Goal: Transaction & Acquisition: Manage account settings

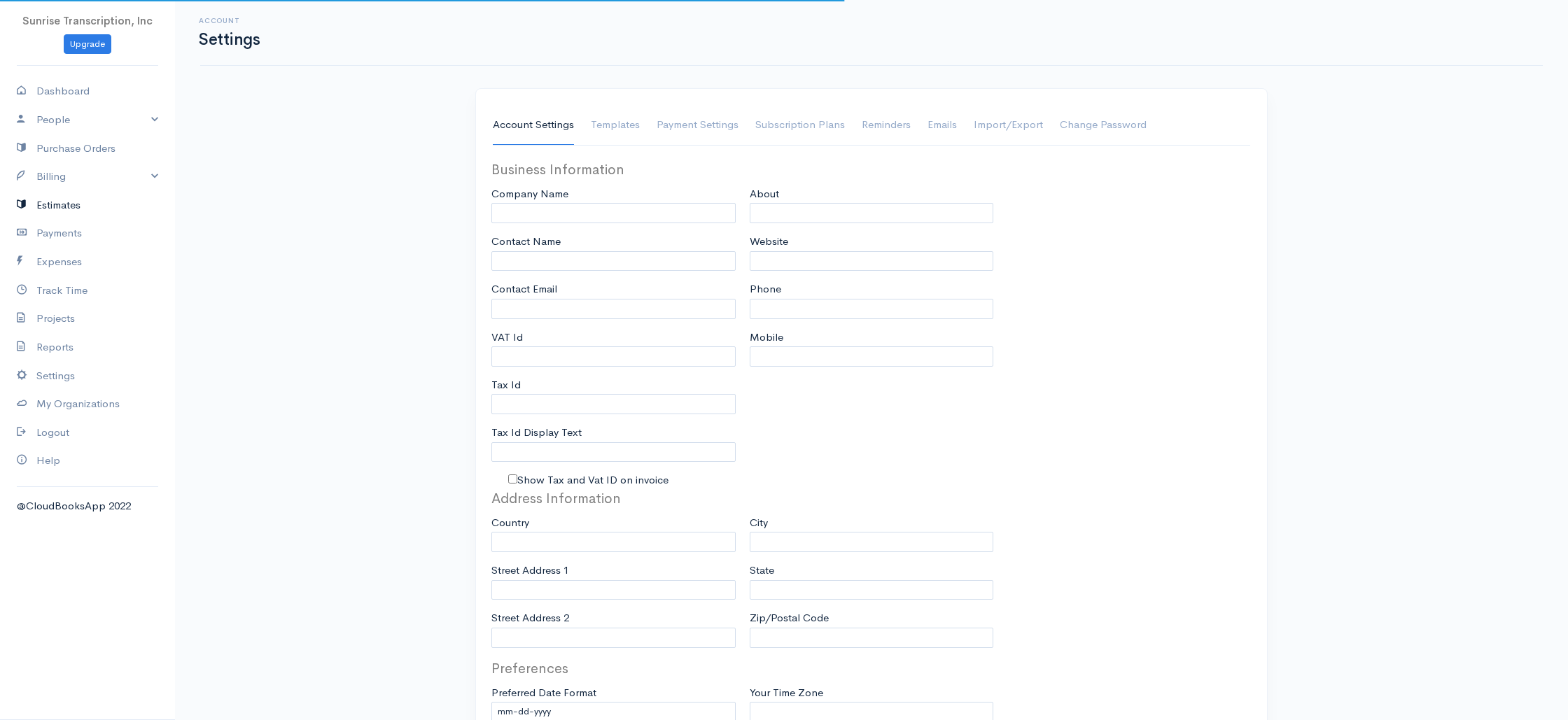
type input "Sunrise Transcription, Inc"
type input "suraj@emrtranscription.com"
type input "Tax Id"
type input "Medical Transcription Service"
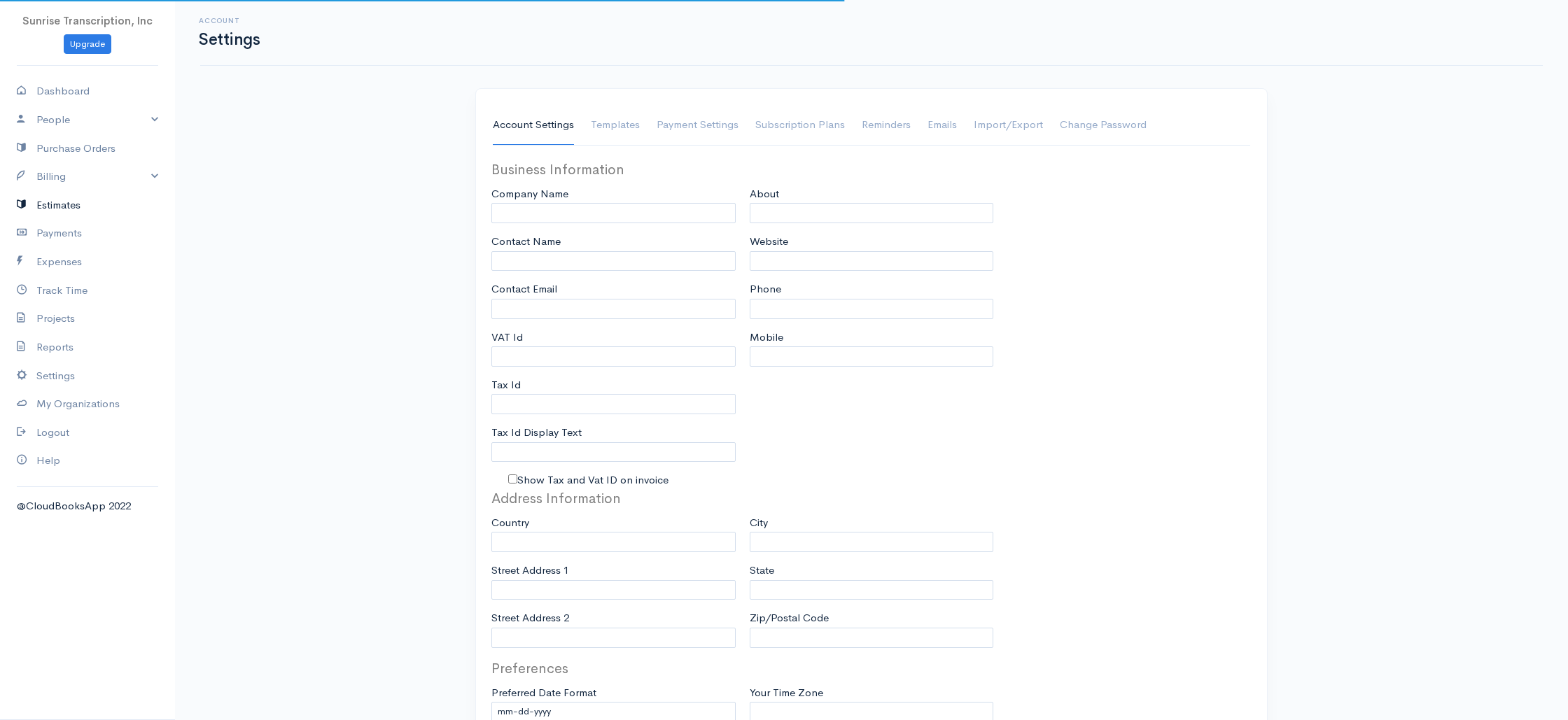
type input "www.sunrisetranscription.com"
type input "518-261-4885"
select select
type input "[STREET_ADDRESS]"
type input "Miami"
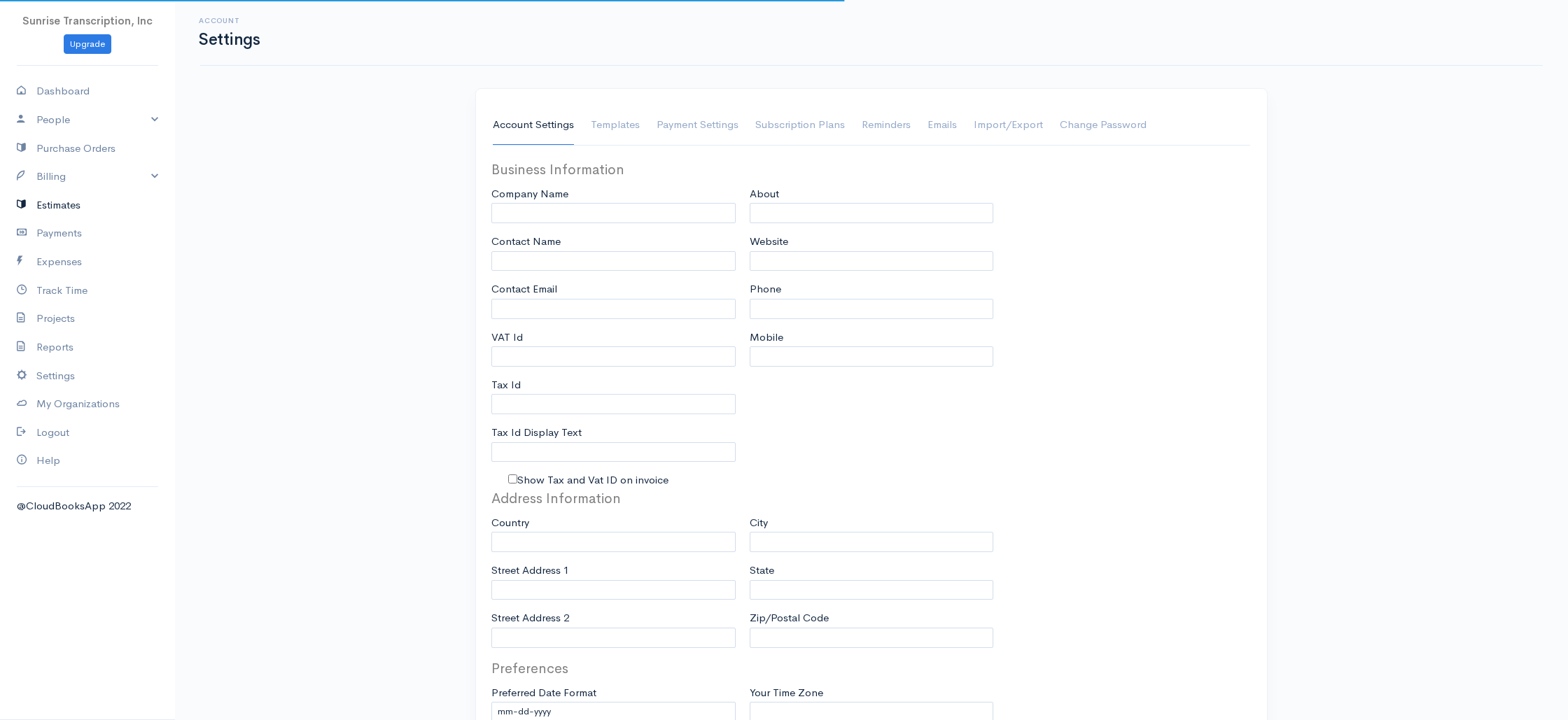
type input "Florida"
type input "33179-3899"
select select
type input "INVOICE"
type input "1333"
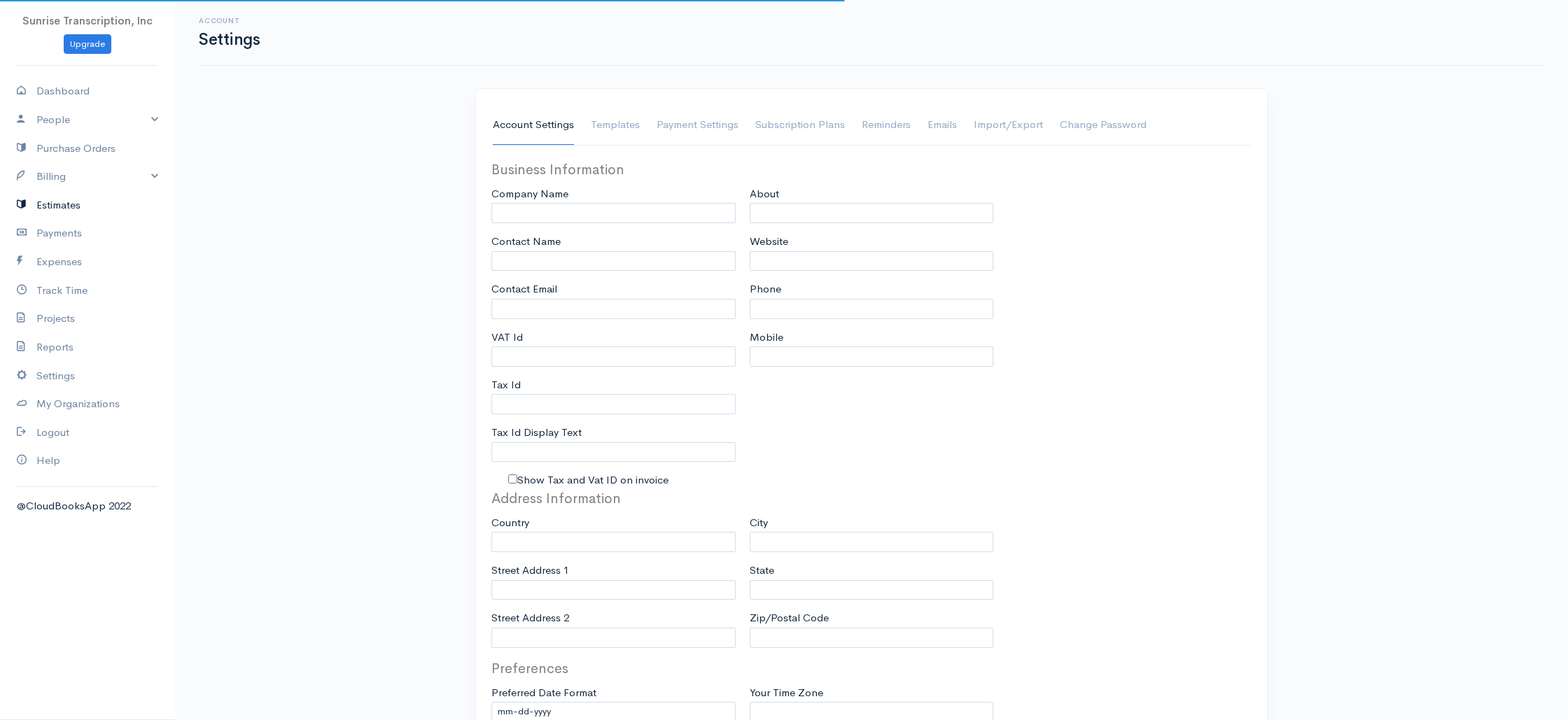
type input "103"
select select "3"
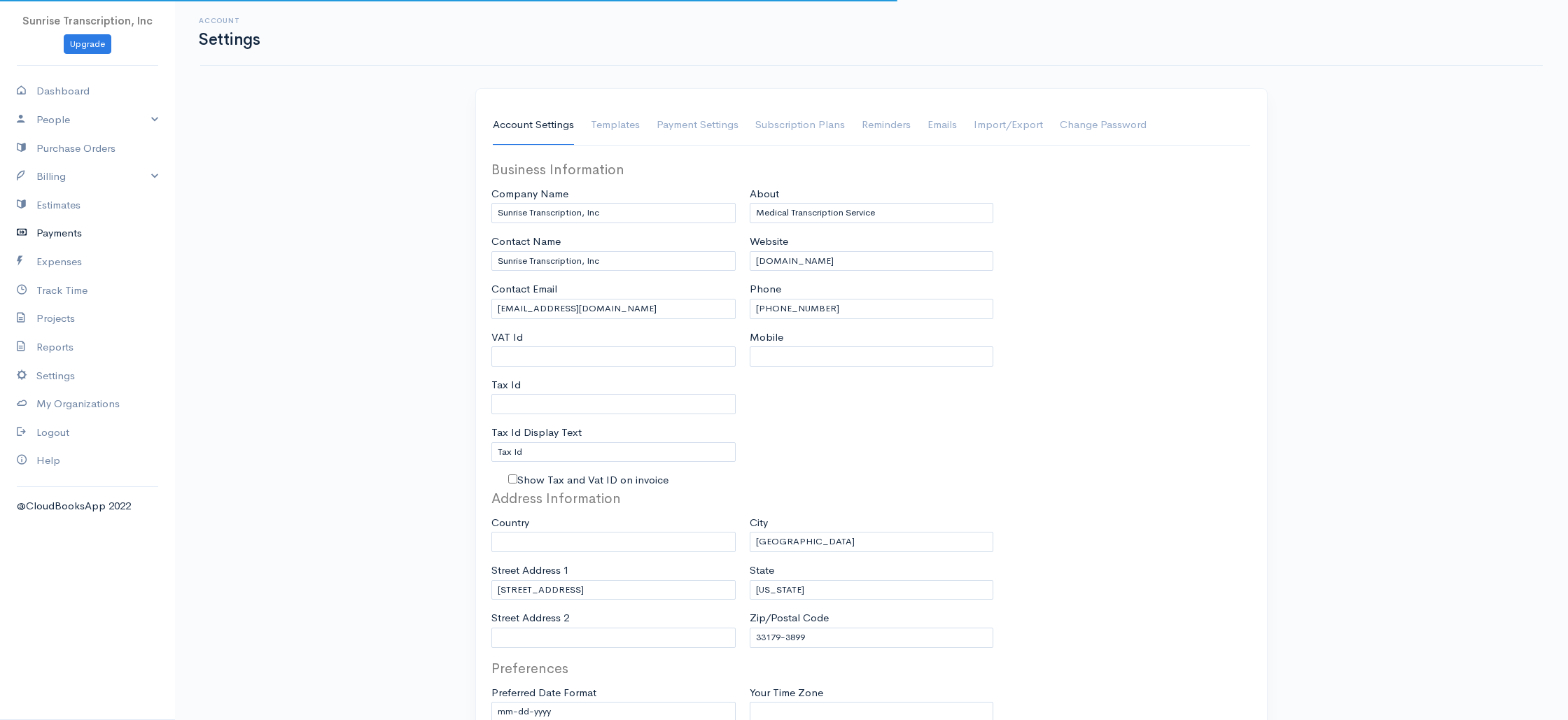
select select "[GEOGRAPHIC_DATA]"
select select "USD"
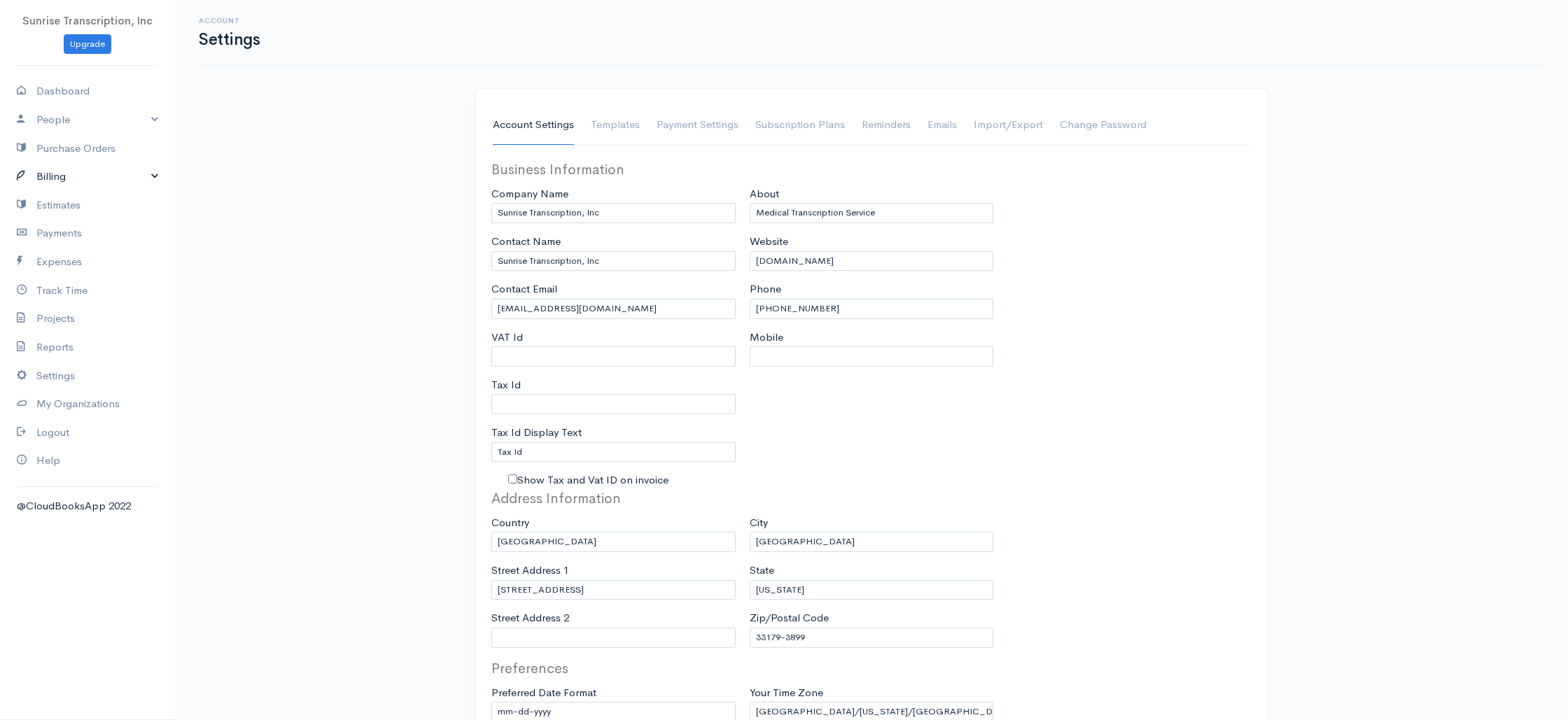
click at [68, 187] on link "Billing" at bounding box center [87, 176] width 175 height 29
click at [63, 202] on link "Invoice" at bounding box center [87, 203] width 175 height 25
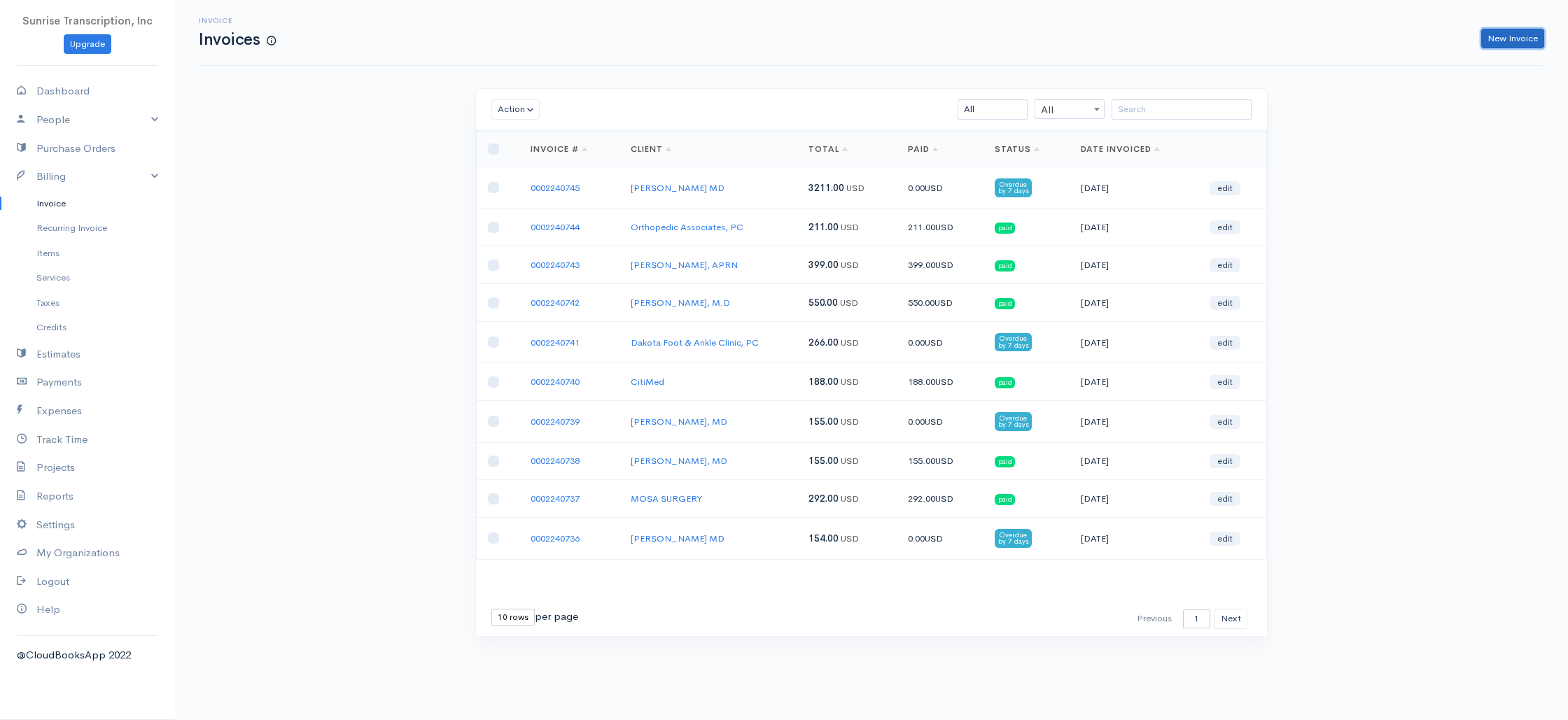
click at [1516, 37] on link "New Invoice" at bounding box center [1513, 39] width 63 height 21
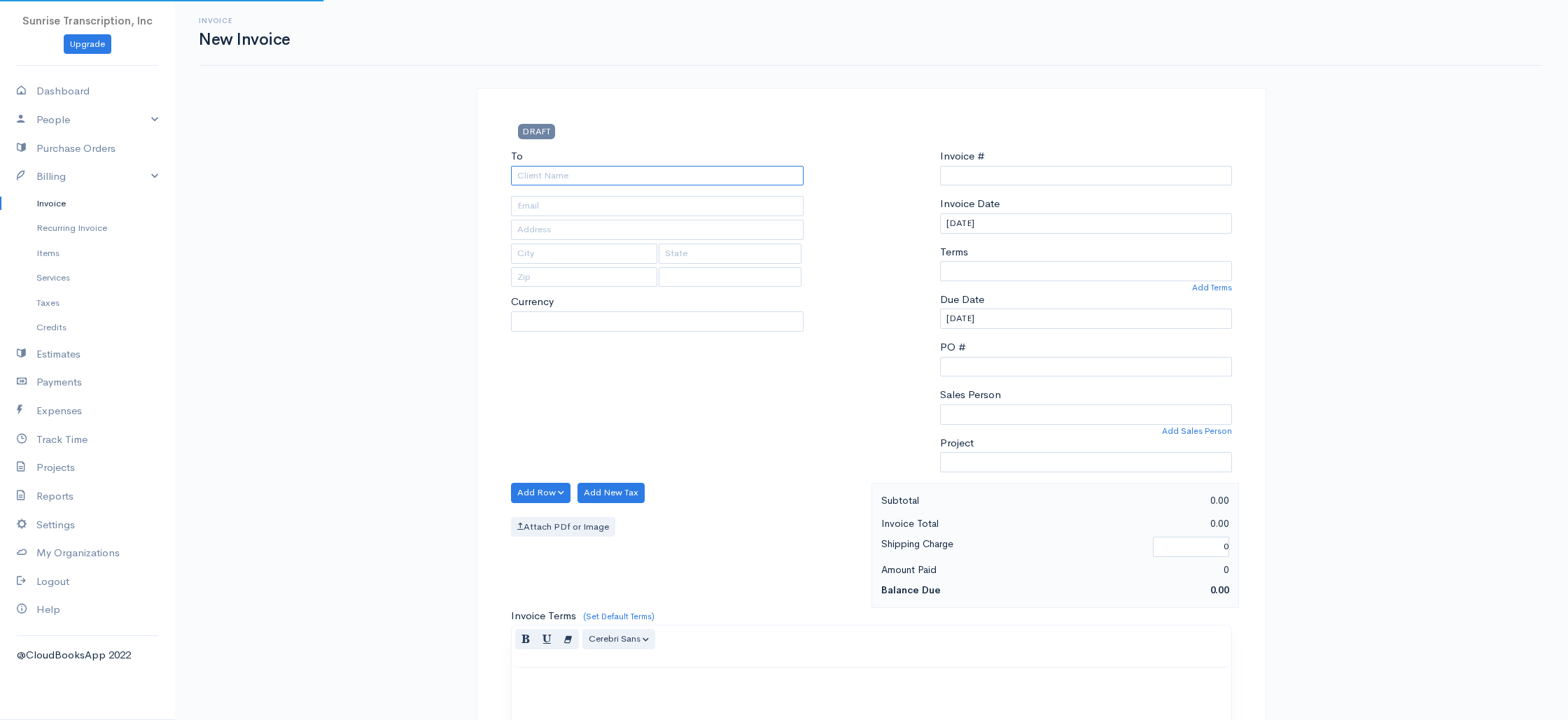
type input "0002240746"
select select "[GEOGRAPHIC_DATA]"
select select "USD"
click at [684, 182] on input "To" at bounding box center [657, 176] width 292 height 21
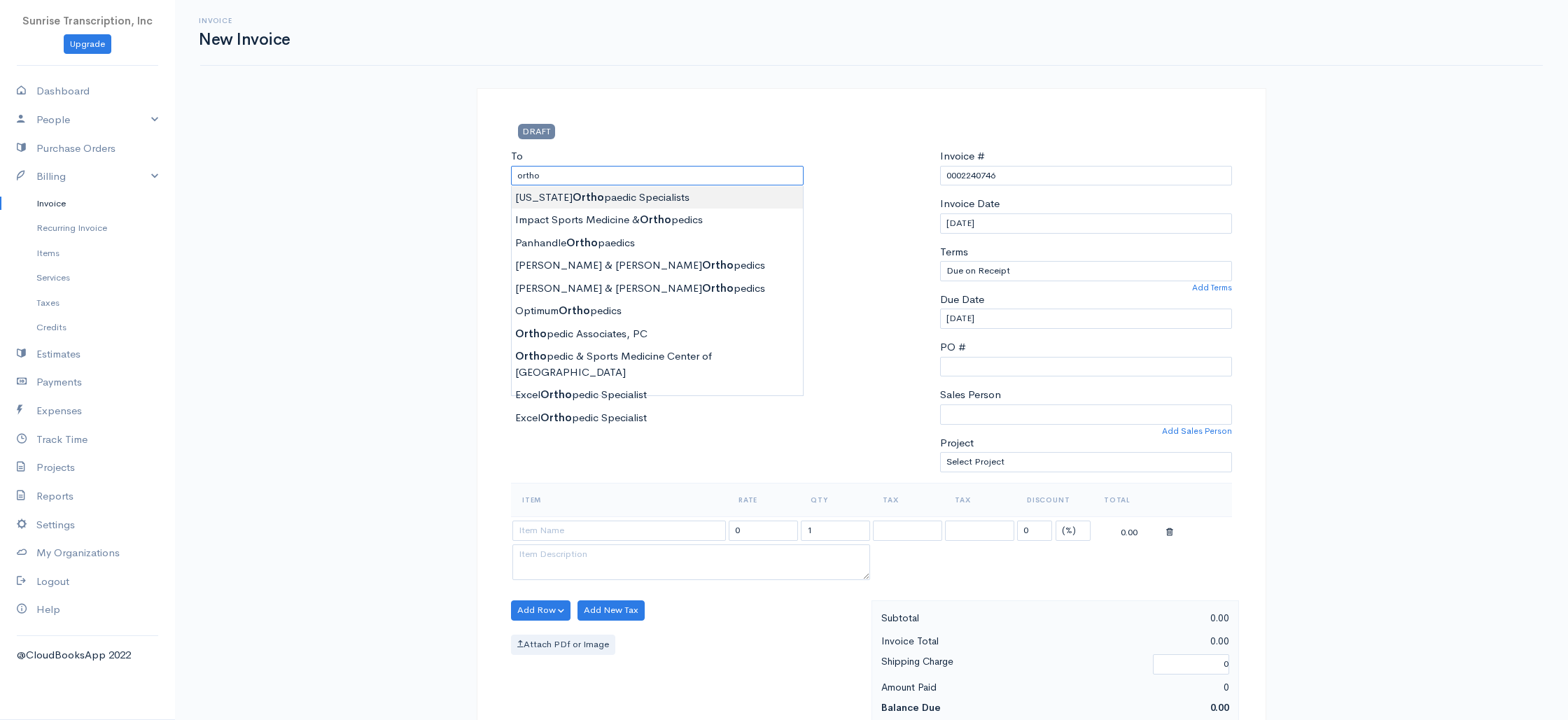
type input "Delaware Orthopaedic Specialists"
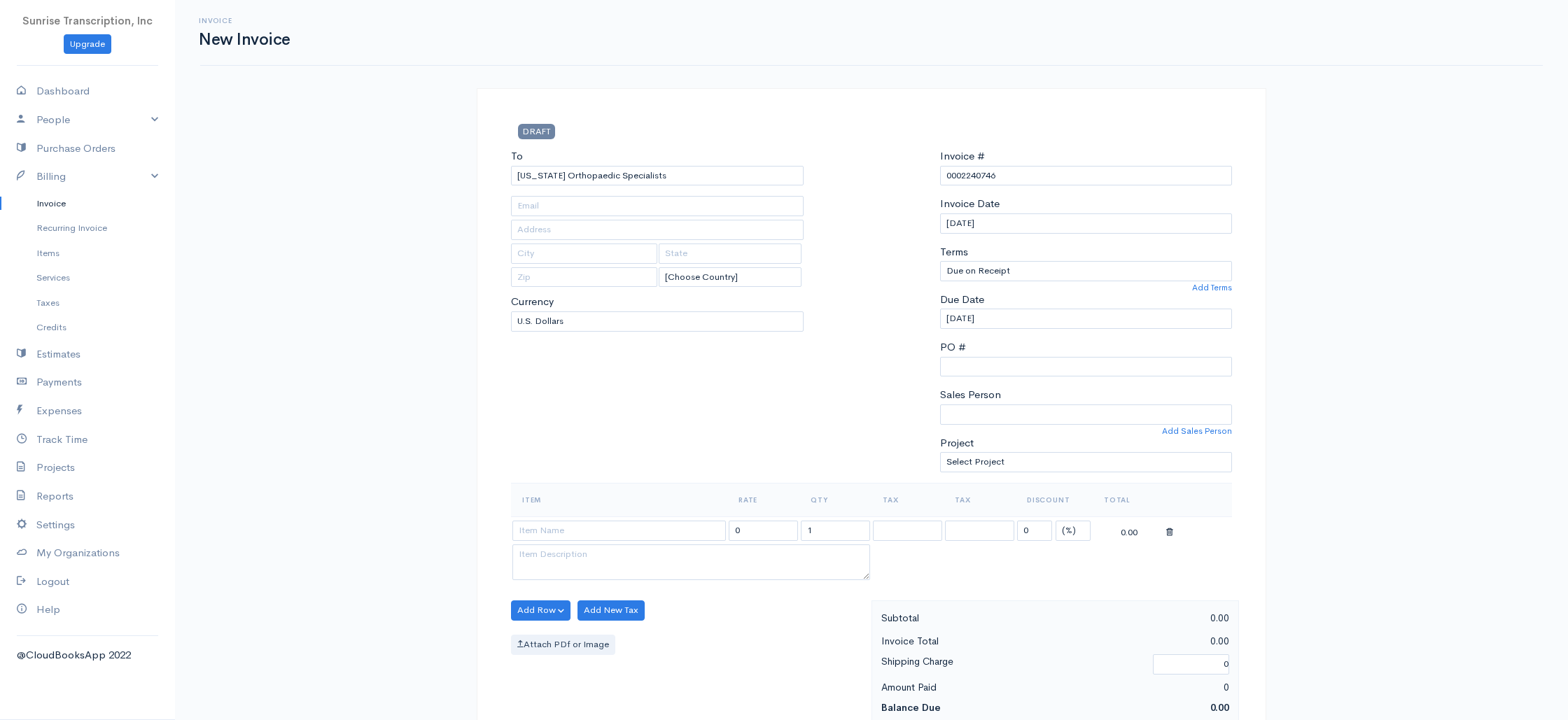
type input "jdv@delortdh3o.com"
click at [586, 534] on input at bounding box center [619, 531] width 214 height 21
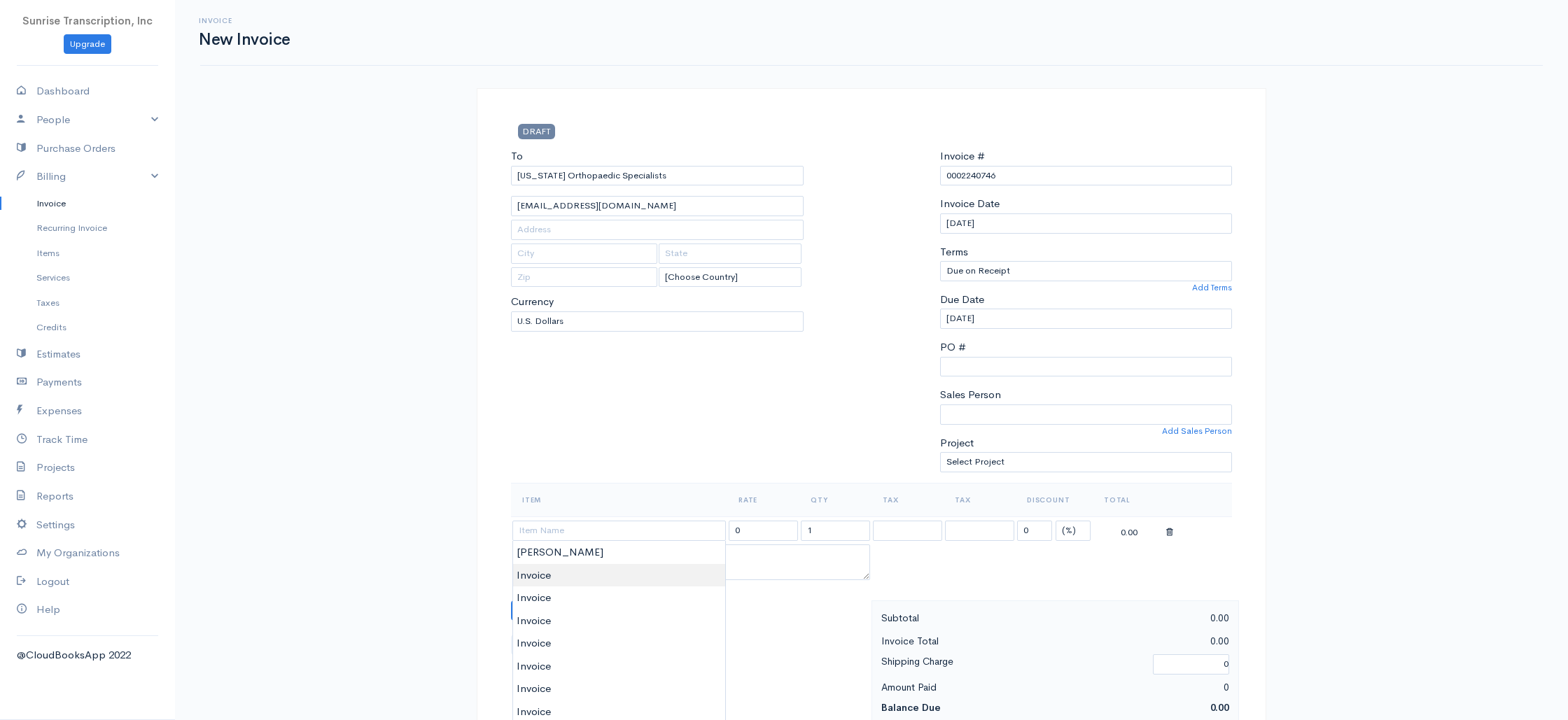
type input "Invoice"
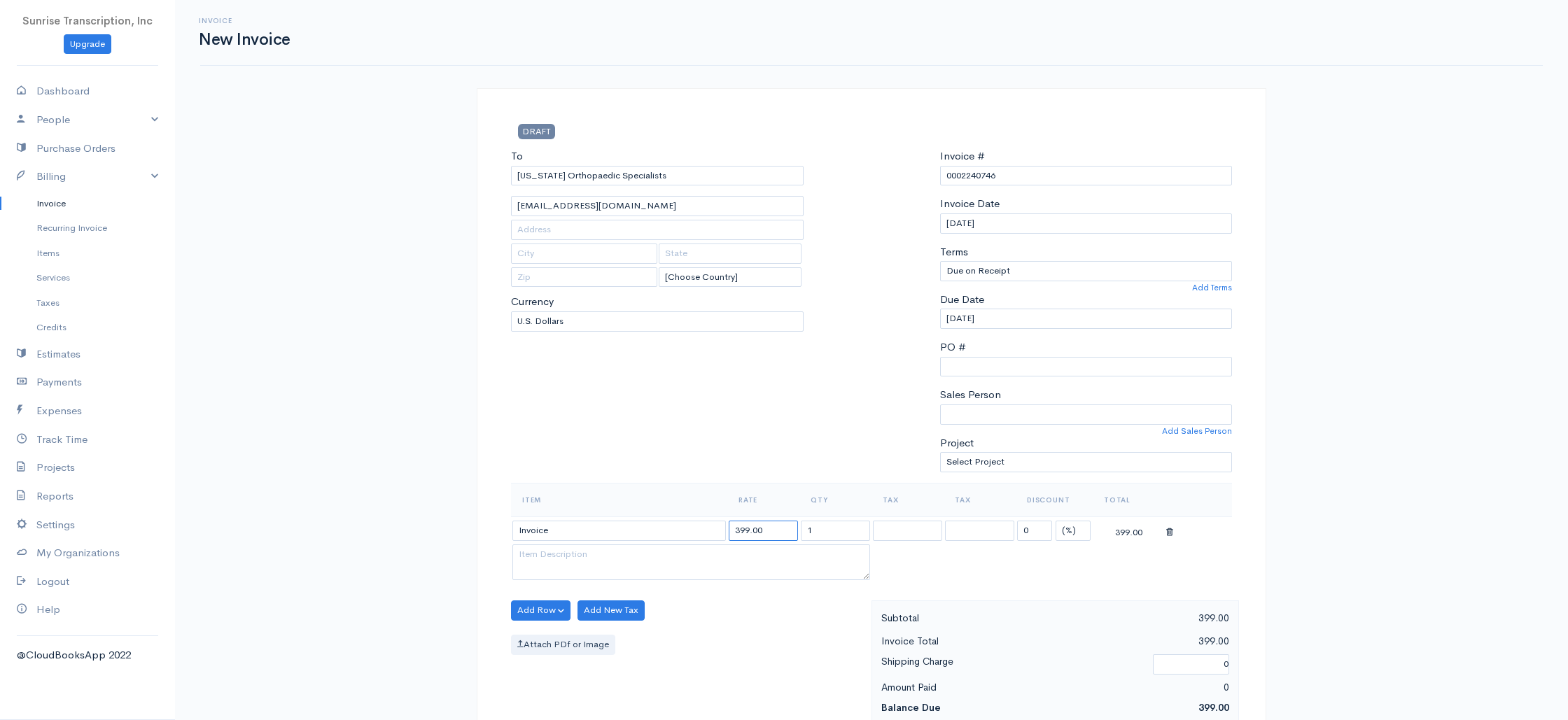
drag, startPoint x: 759, startPoint y: 534, endPoint x: 728, endPoint y: 531, distance: 31.1
click at [676, 523] on tr "Invoice 399.00 1 0 (%) Flat 399.00" at bounding box center [872, 530] width 721 height 27
click at [734, 531] on input "399.00" at bounding box center [763, 531] width 69 height 21
type input "11399.00"
click at [767, 606] on div "Add Row Add Item Row Add Time Row Add New Tax Attach PDf or Image" at bounding box center [687, 663] width 367 height 126
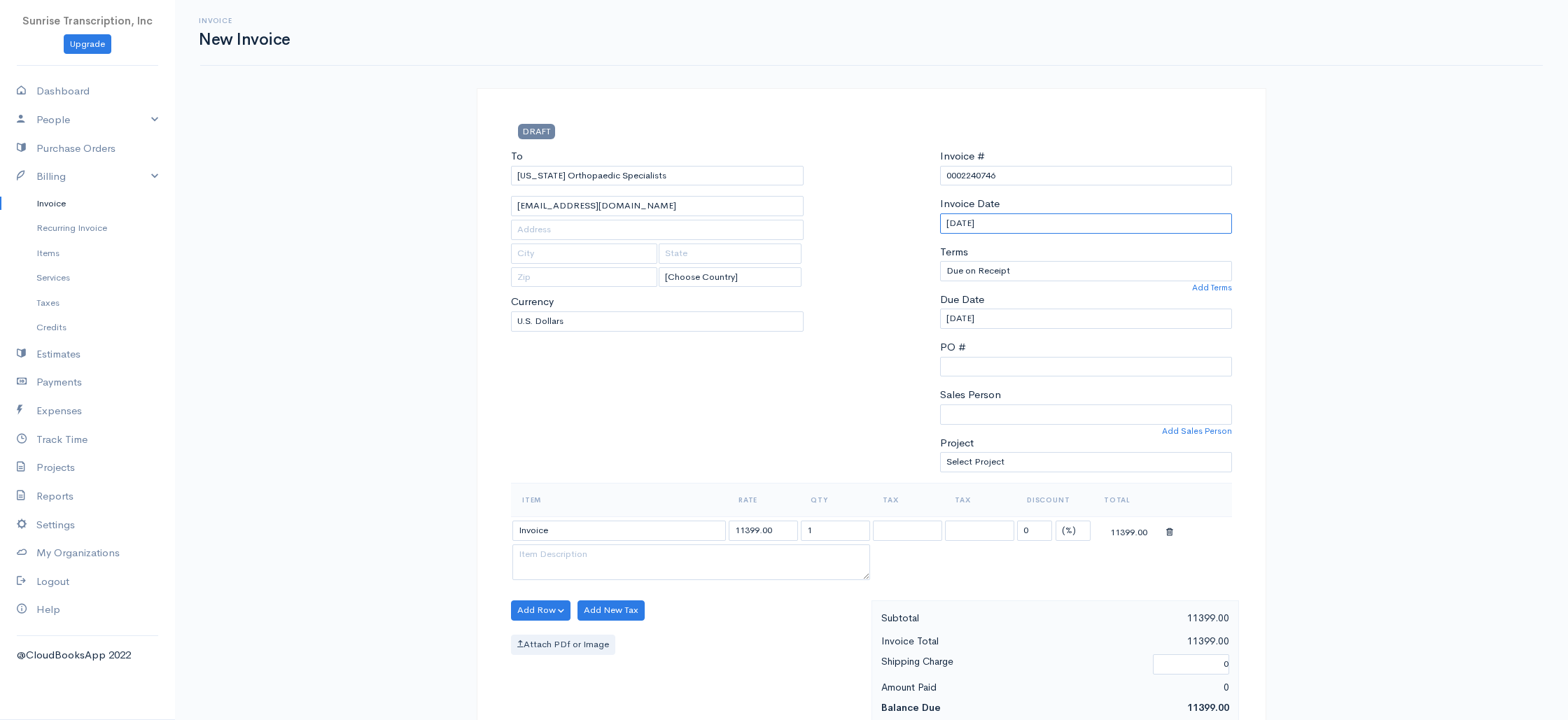
click at [990, 217] on input "08-15-2025" at bounding box center [1086, 224] width 292 height 21
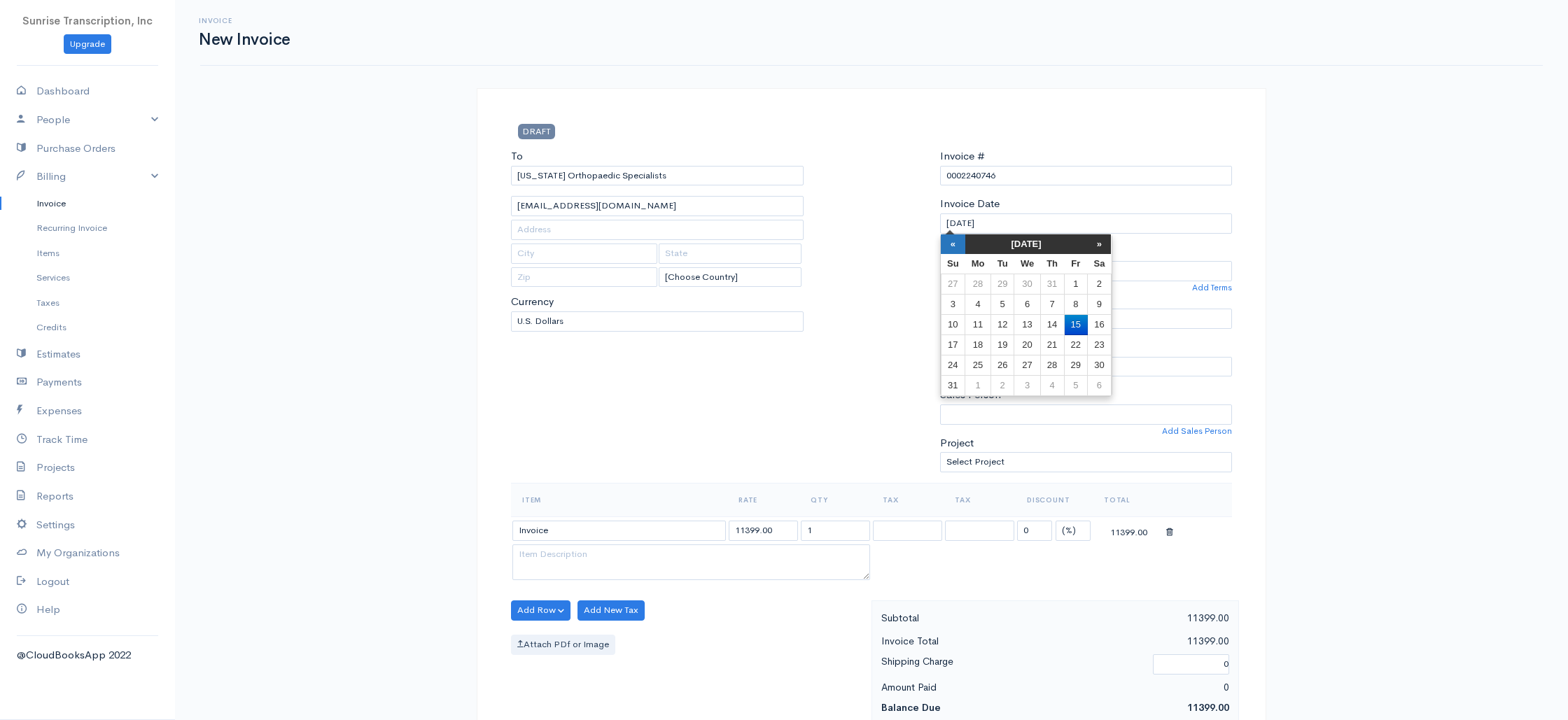
click at [952, 239] on th "«" at bounding box center [953, 244] width 24 height 20
click at [1024, 307] on td "9" at bounding box center [1027, 305] width 26 height 21
type input "07-09-2025"
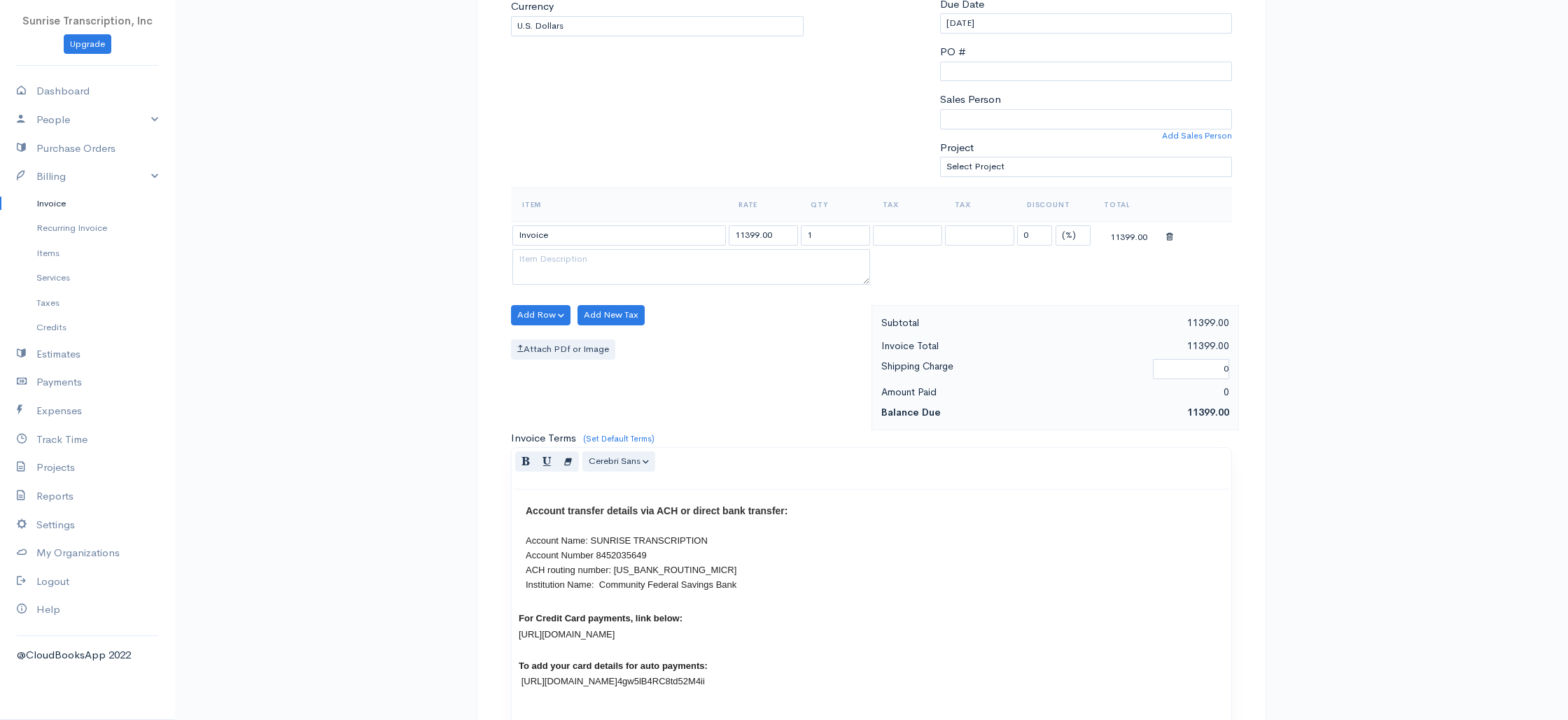
scroll to position [673, 0]
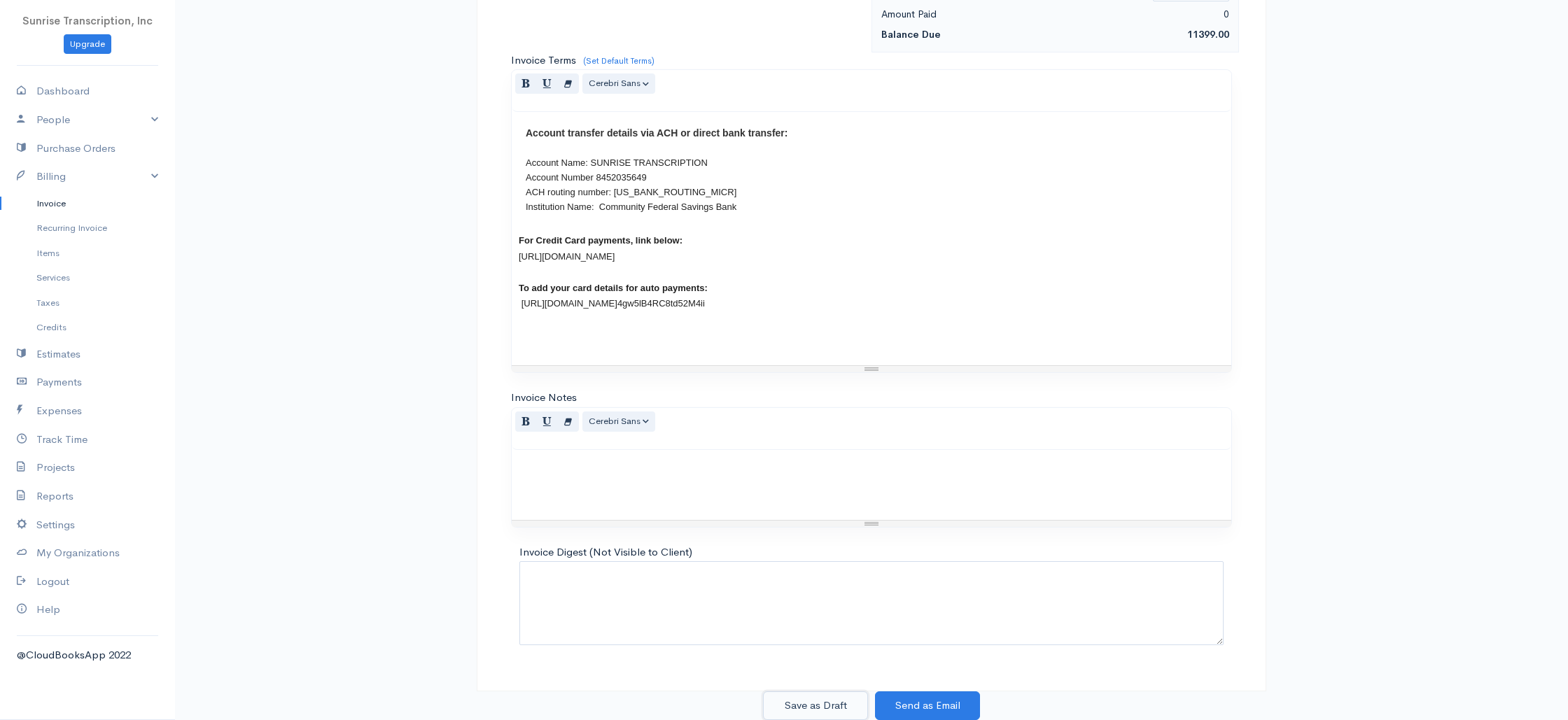
click at [828, 699] on button "Save as Draft" at bounding box center [815, 705] width 105 height 29
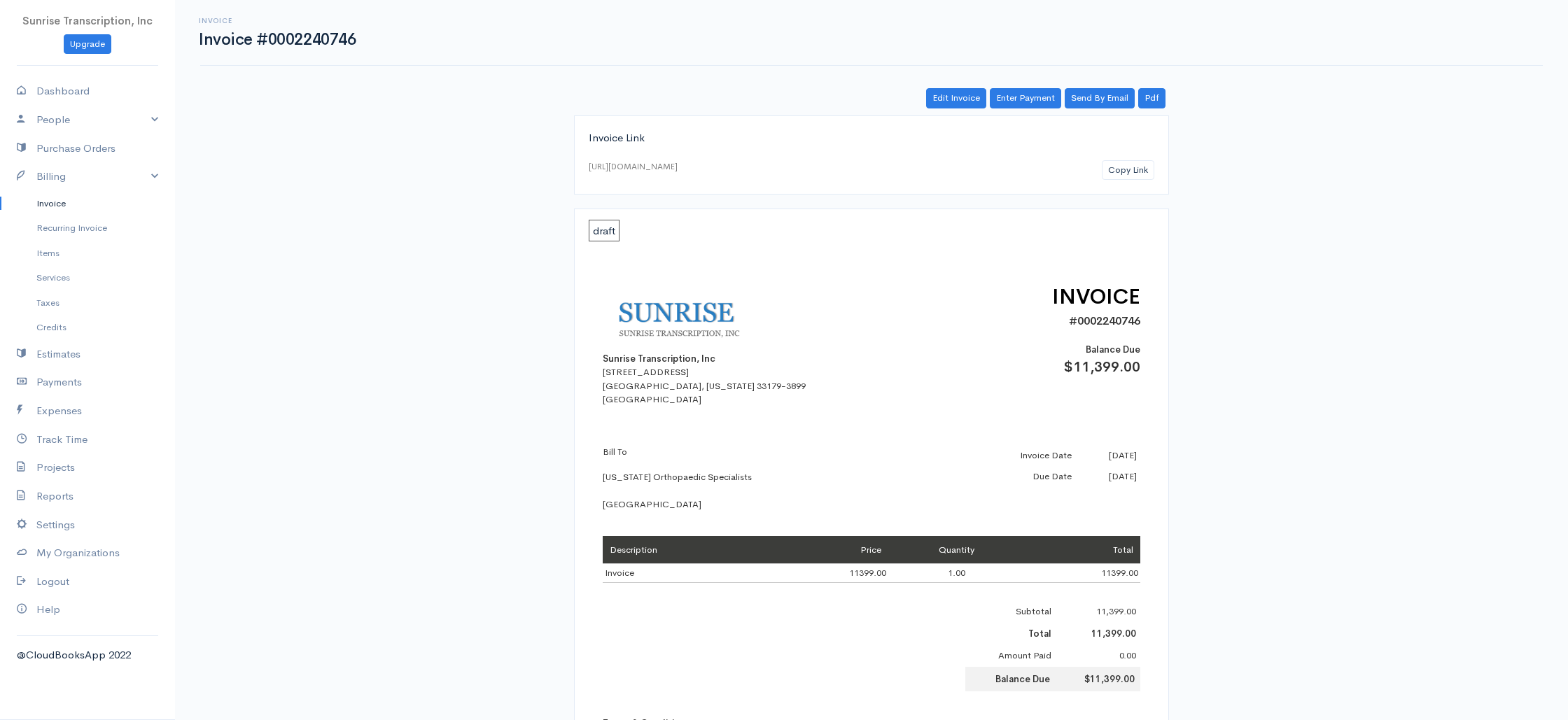
click at [45, 215] on link "Invoice" at bounding box center [87, 203] width 175 height 25
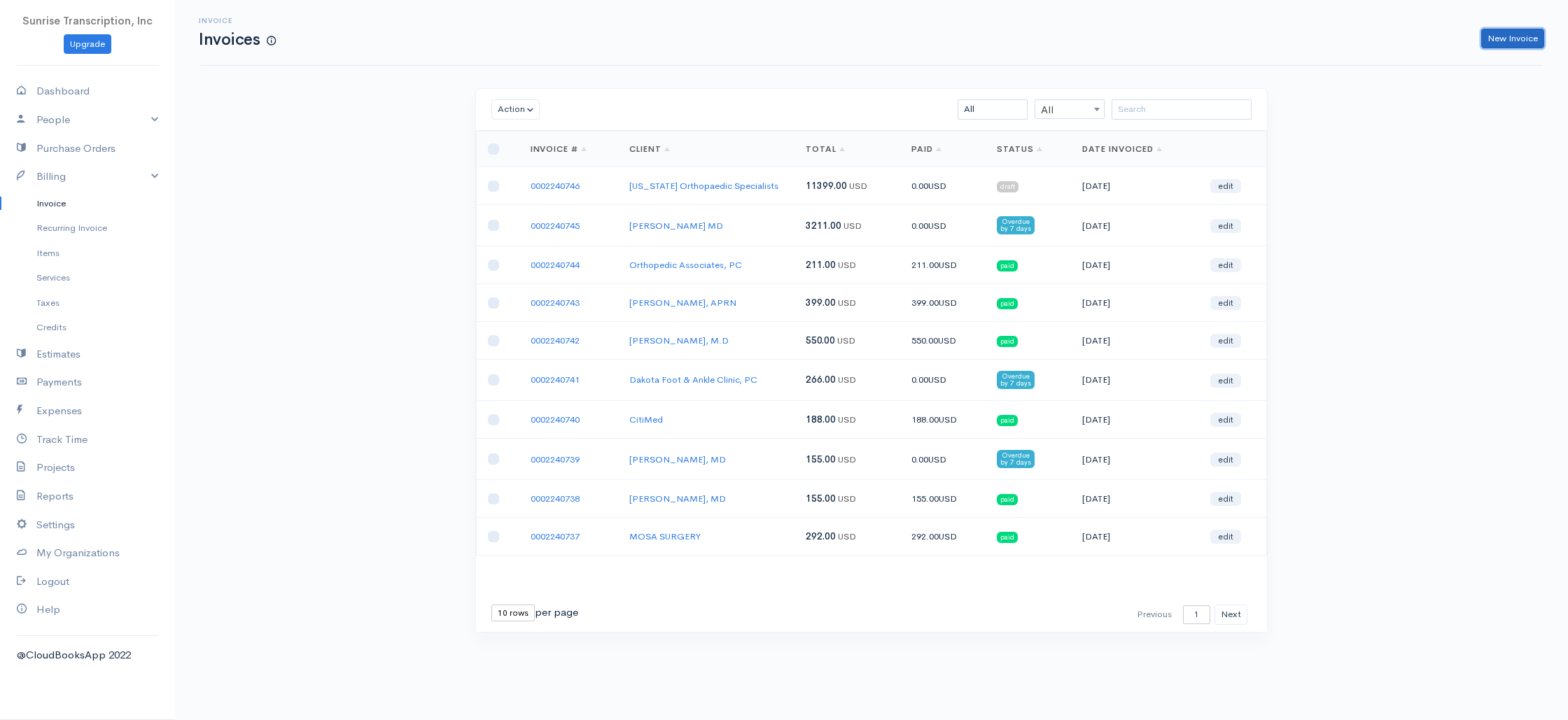
click at [1507, 40] on link "New Invoice" at bounding box center [1513, 39] width 63 height 21
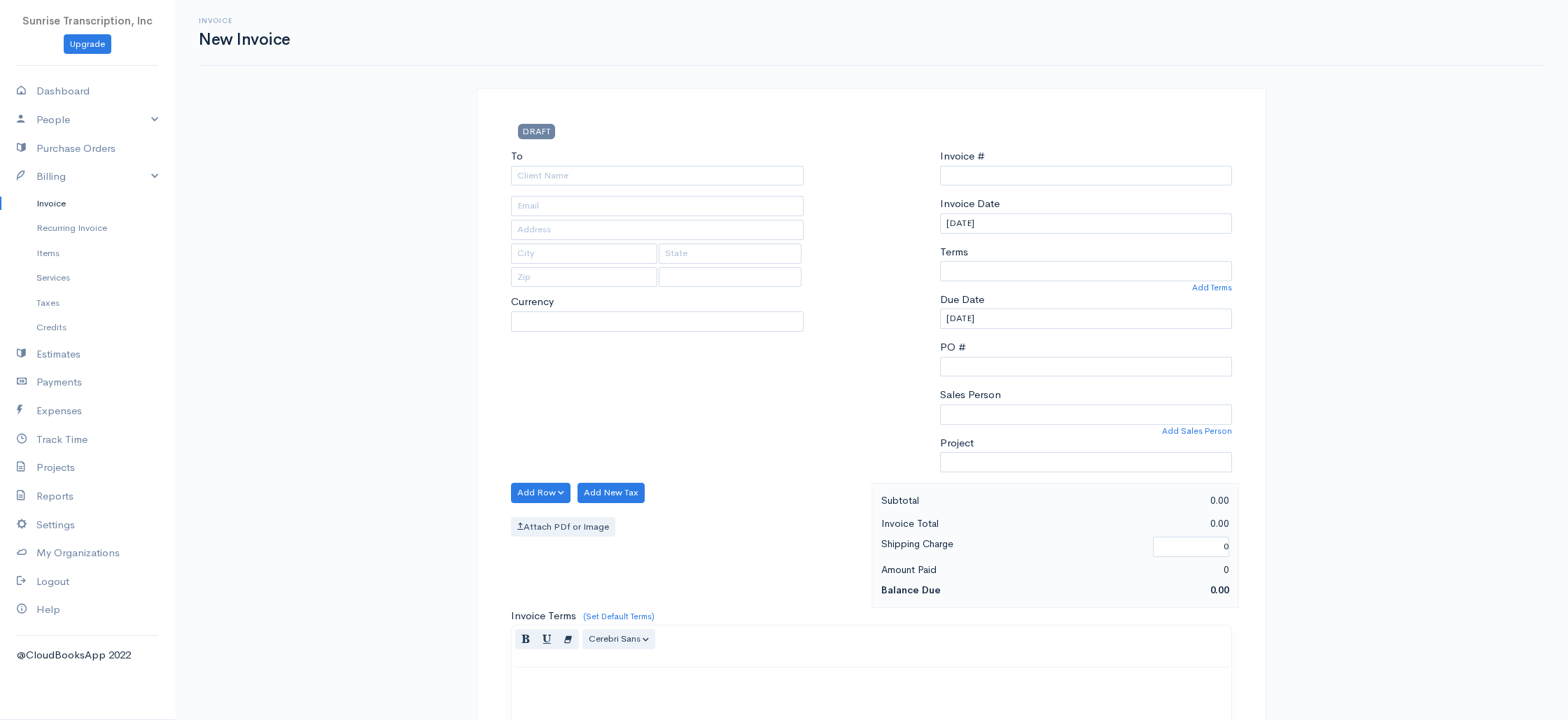
select select "USD"
select select "[GEOGRAPHIC_DATA]"
type input "0002240747"
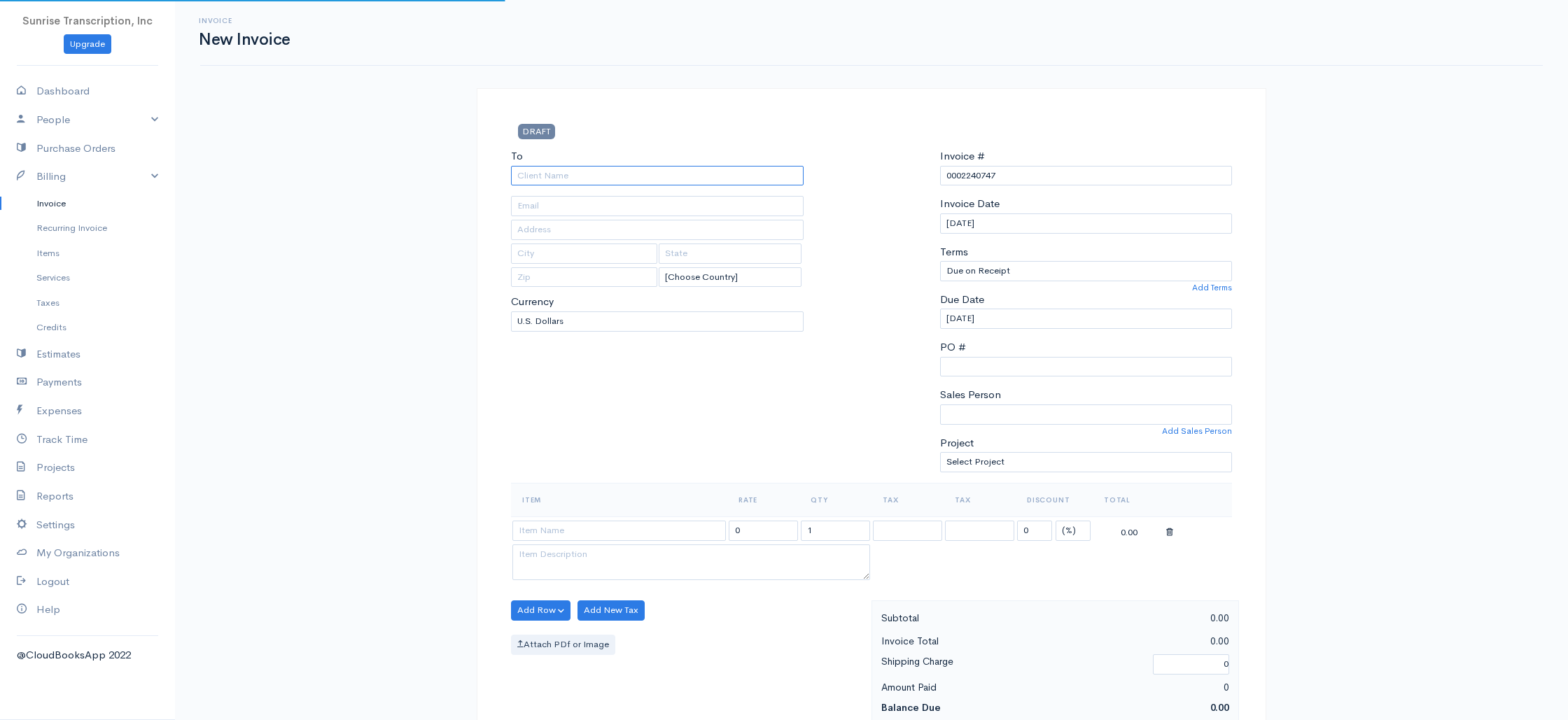
click at [645, 172] on input "To" at bounding box center [657, 176] width 292 height 21
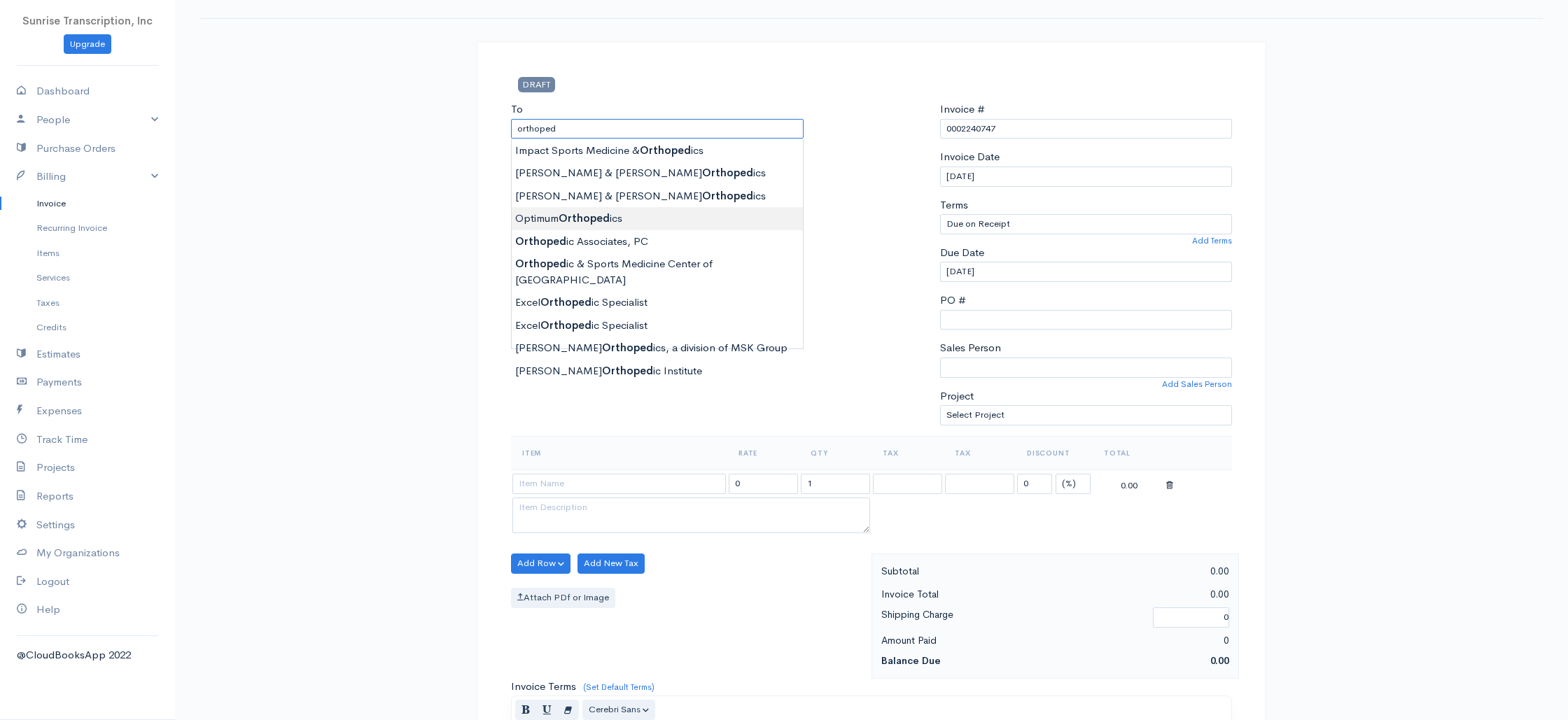
scroll to position [48, 0]
type input "Meeks & Zilberfarb Orthopedics"
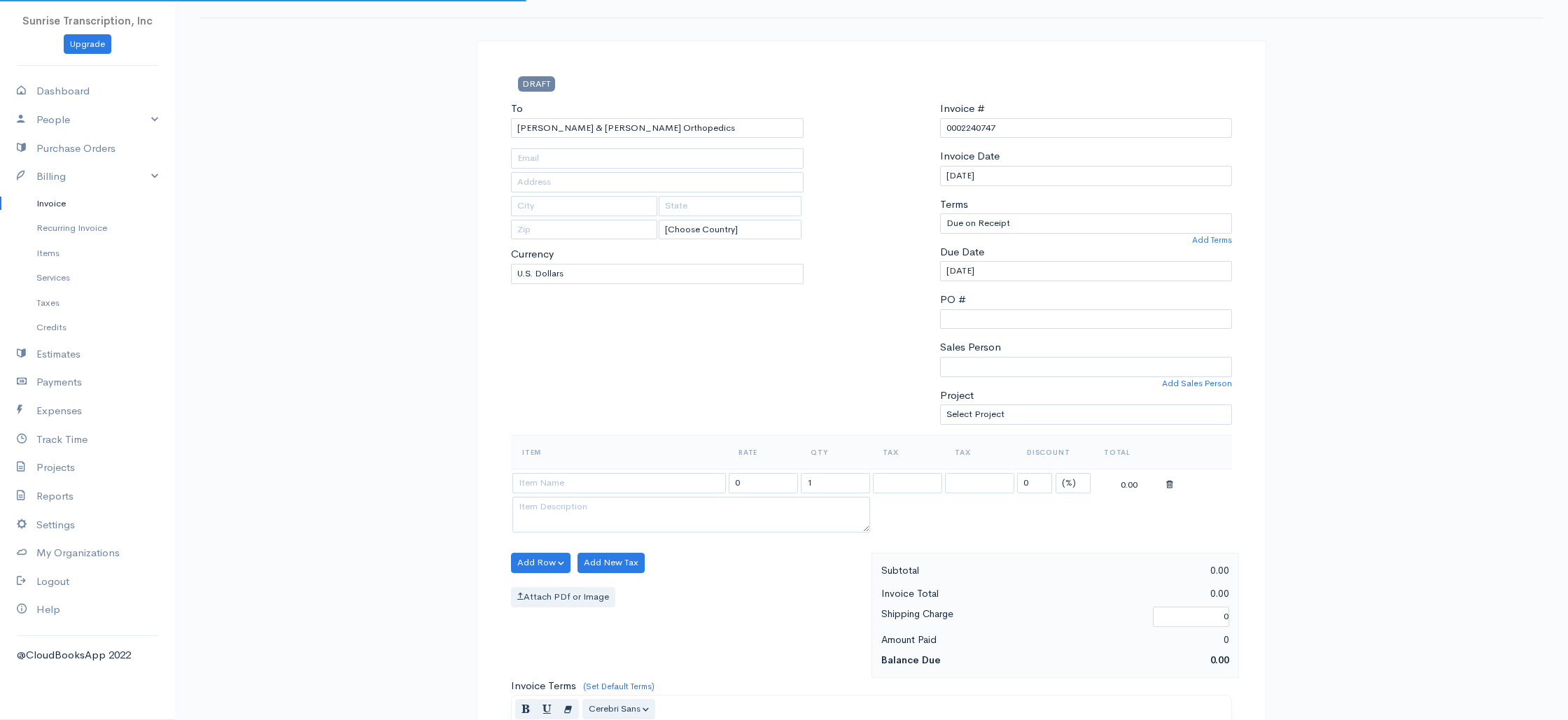
type input "dbrauer@bidmc.harvard.edu"
type input "1101 Beacon Street Suite 5W"
type input "Brookline"
type input "Massachusetts"
type input "02446-5587"
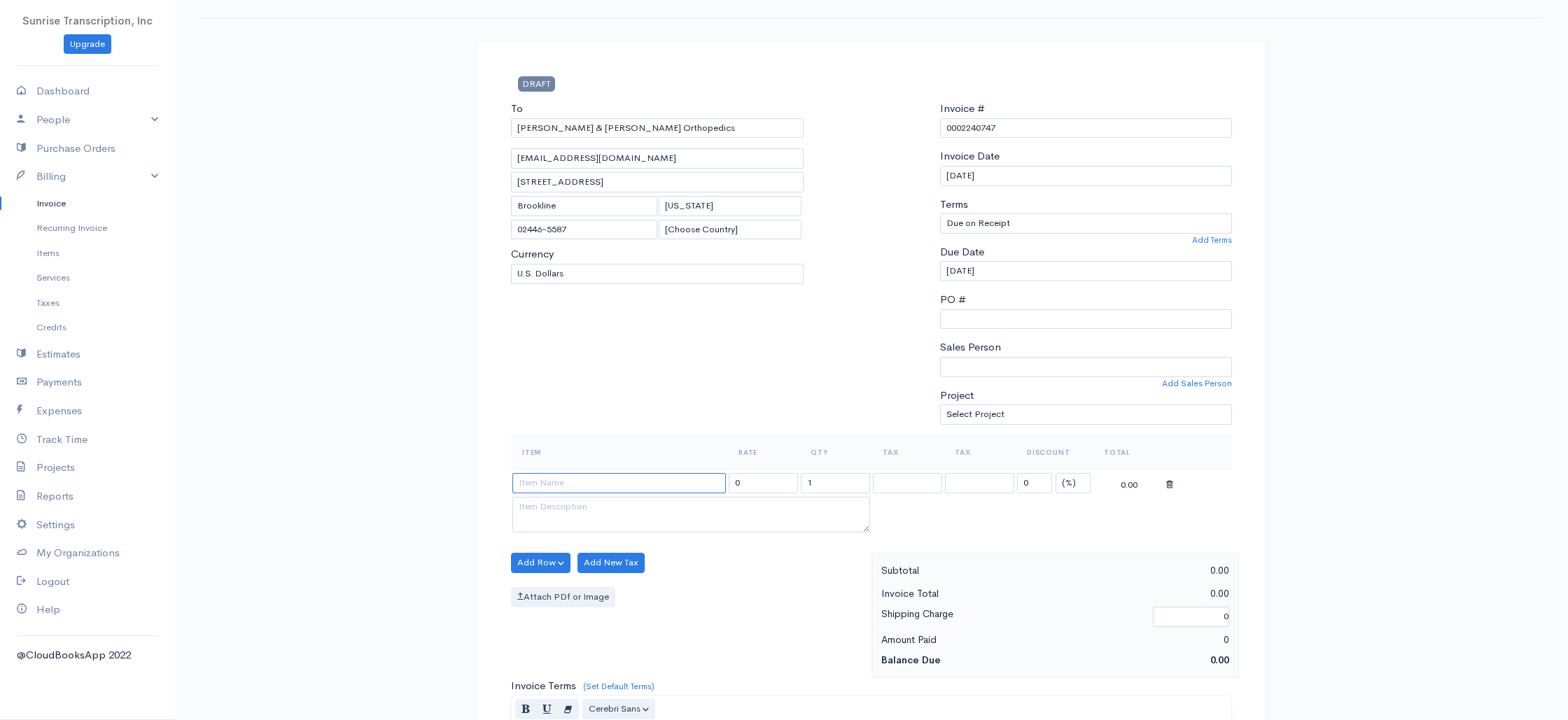
click at [682, 484] on input at bounding box center [619, 483] width 214 height 21
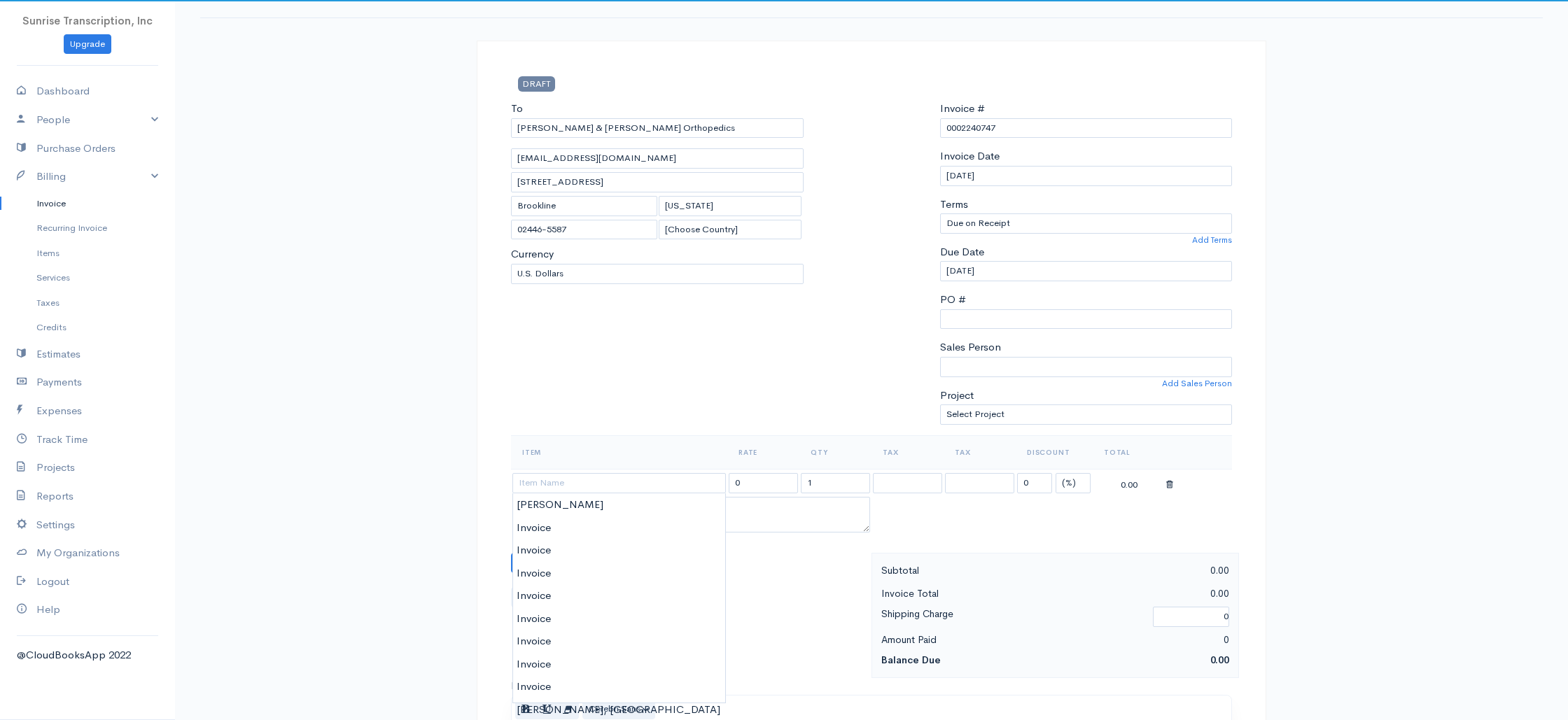
type input "Invoice"
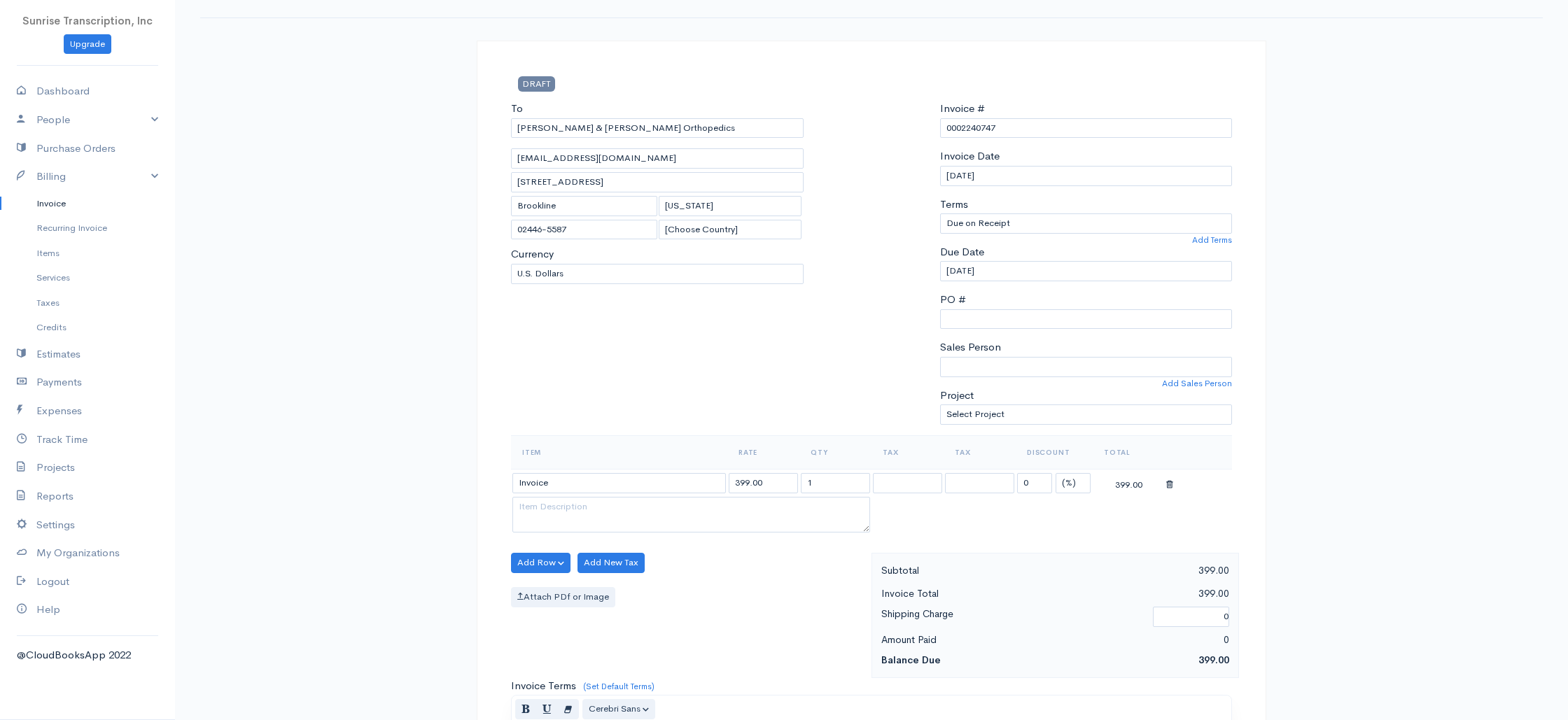
drag, startPoint x: 772, startPoint y: 485, endPoint x: 637, endPoint y: 474, distance: 135.4
click at [637, 474] on tr "Invoice 399.00 1 0 (%) Flat 399.00" at bounding box center [872, 482] width 721 height 27
type input "14333"
click at [708, 396] on div "To Meeks & Zilberfarb Orthopedics dbrauer@bidmc.harvard.edu 1101 Beacon Street …" at bounding box center [657, 268] width 307 height 335
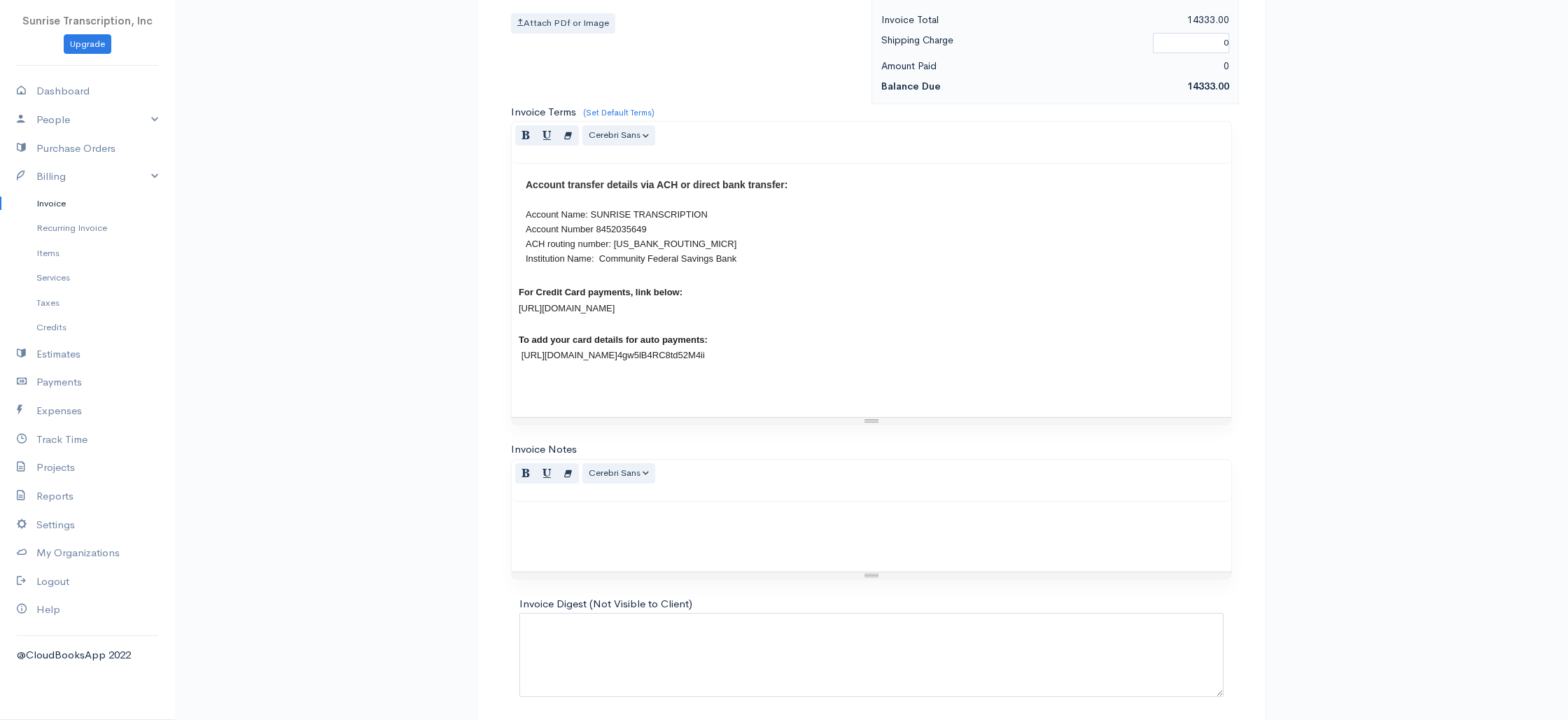
scroll to position [673, 0]
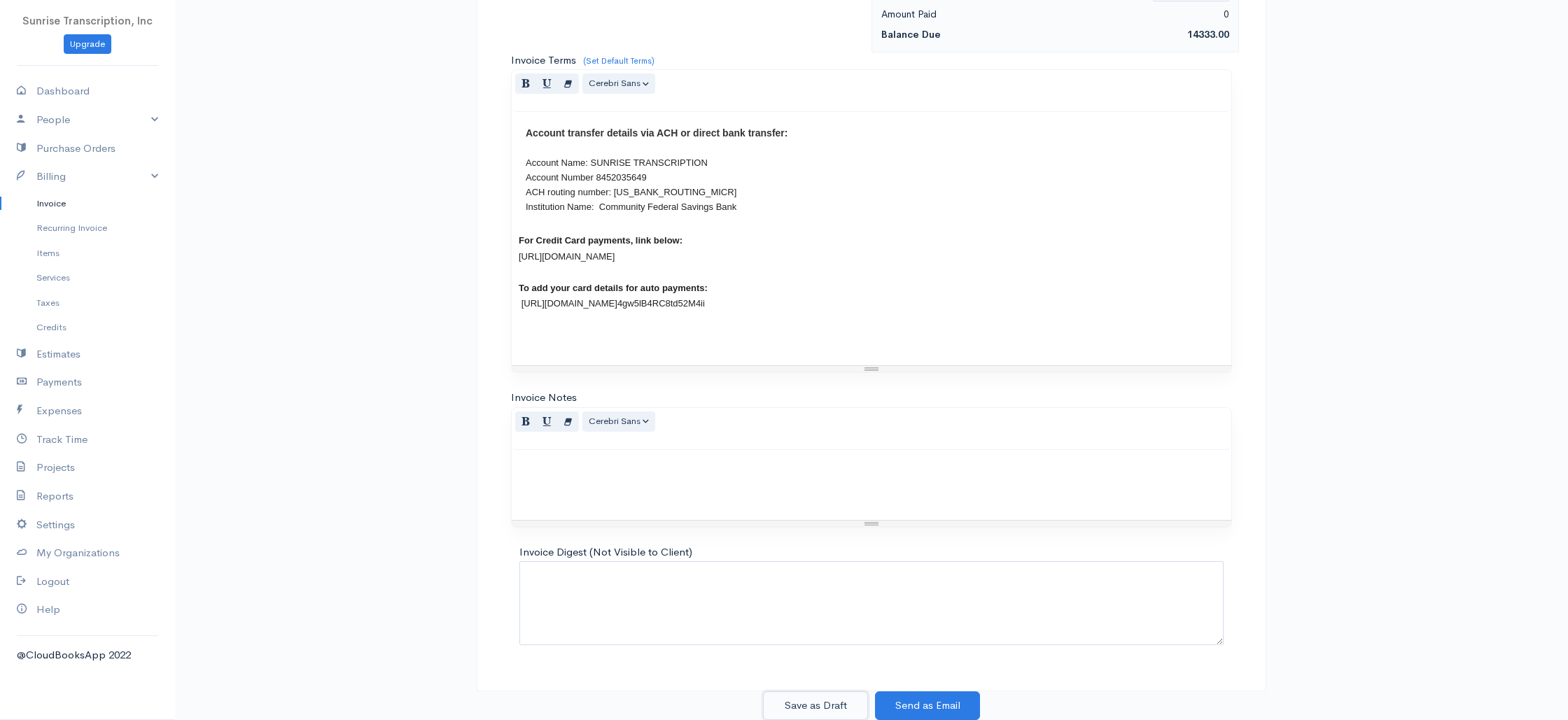
drag, startPoint x: 840, startPoint y: 705, endPoint x: 832, endPoint y: 694, distance: 13.6
click at [840, 705] on button "Save as Draft" at bounding box center [815, 705] width 105 height 29
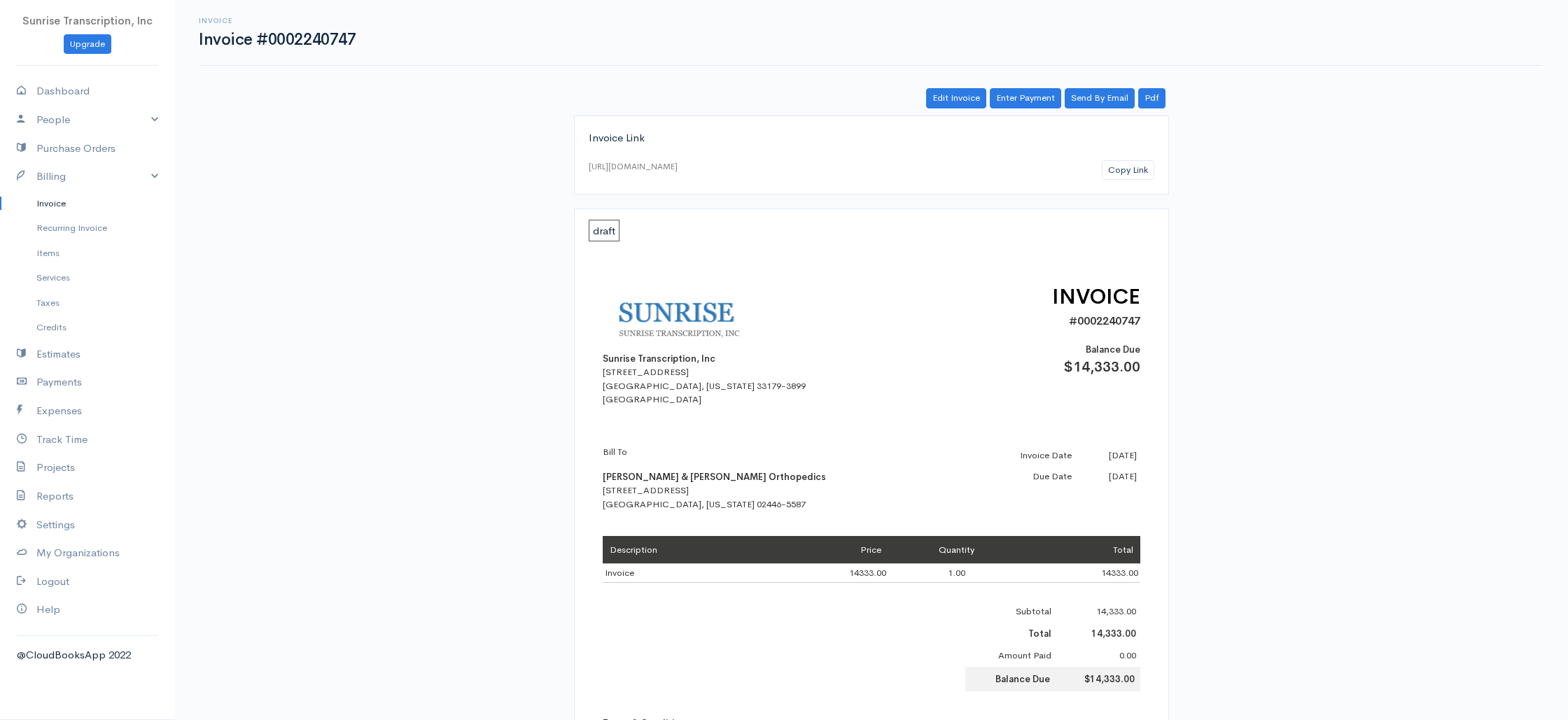
click at [63, 201] on link "Invoice" at bounding box center [87, 203] width 175 height 25
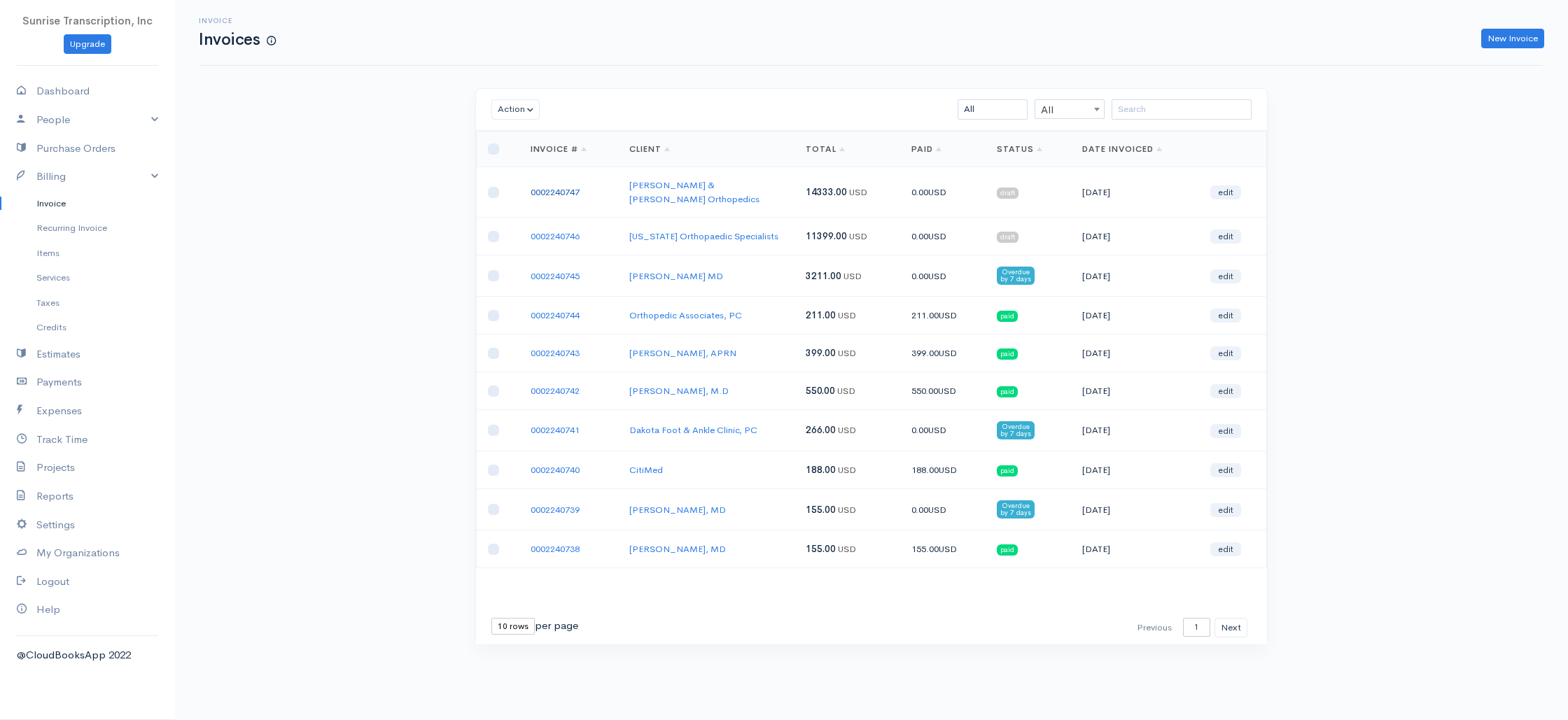
click at [538, 186] on link "0002240747" at bounding box center [555, 192] width 49 height 12
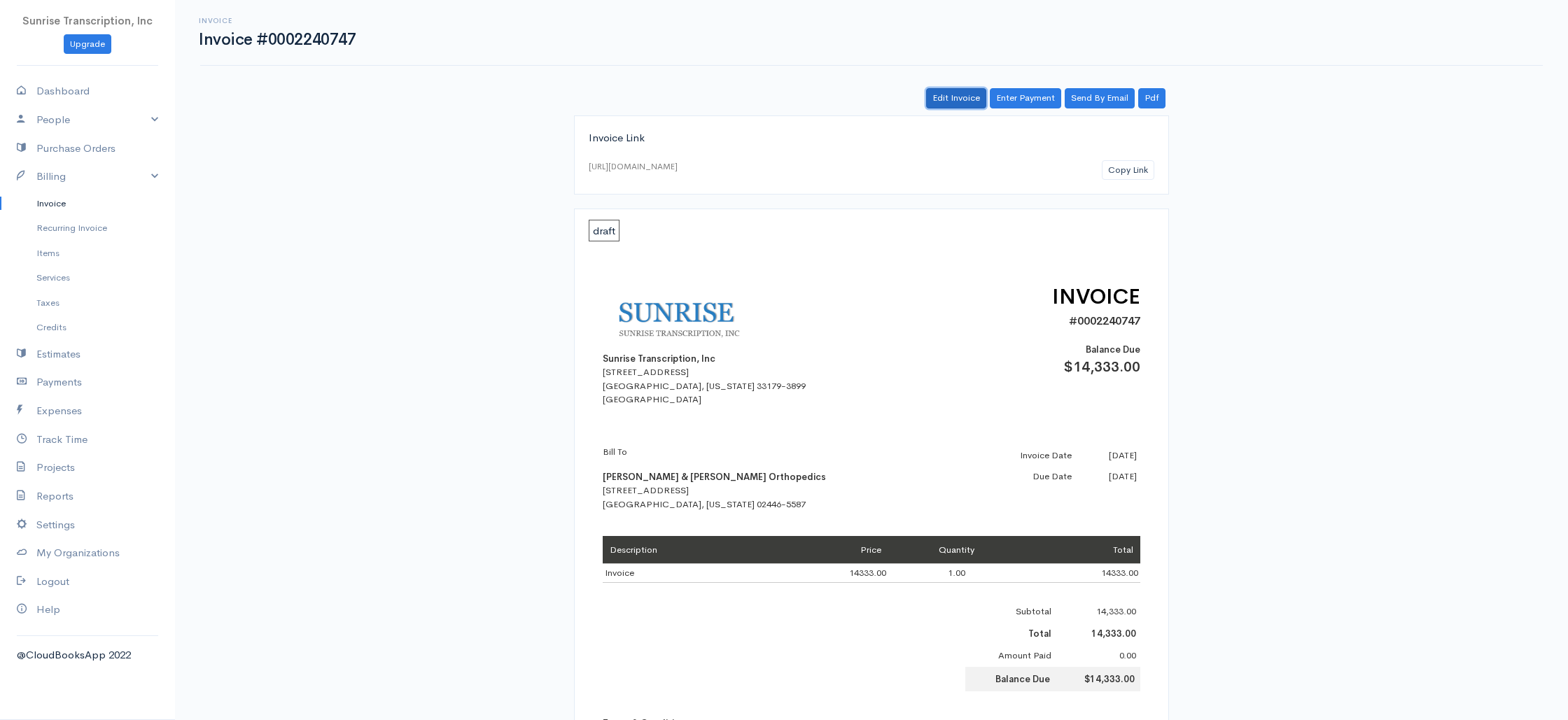
click at [939, 97] on link "Edit Invoice" at bounding box center [956, 98] width 60 height 21
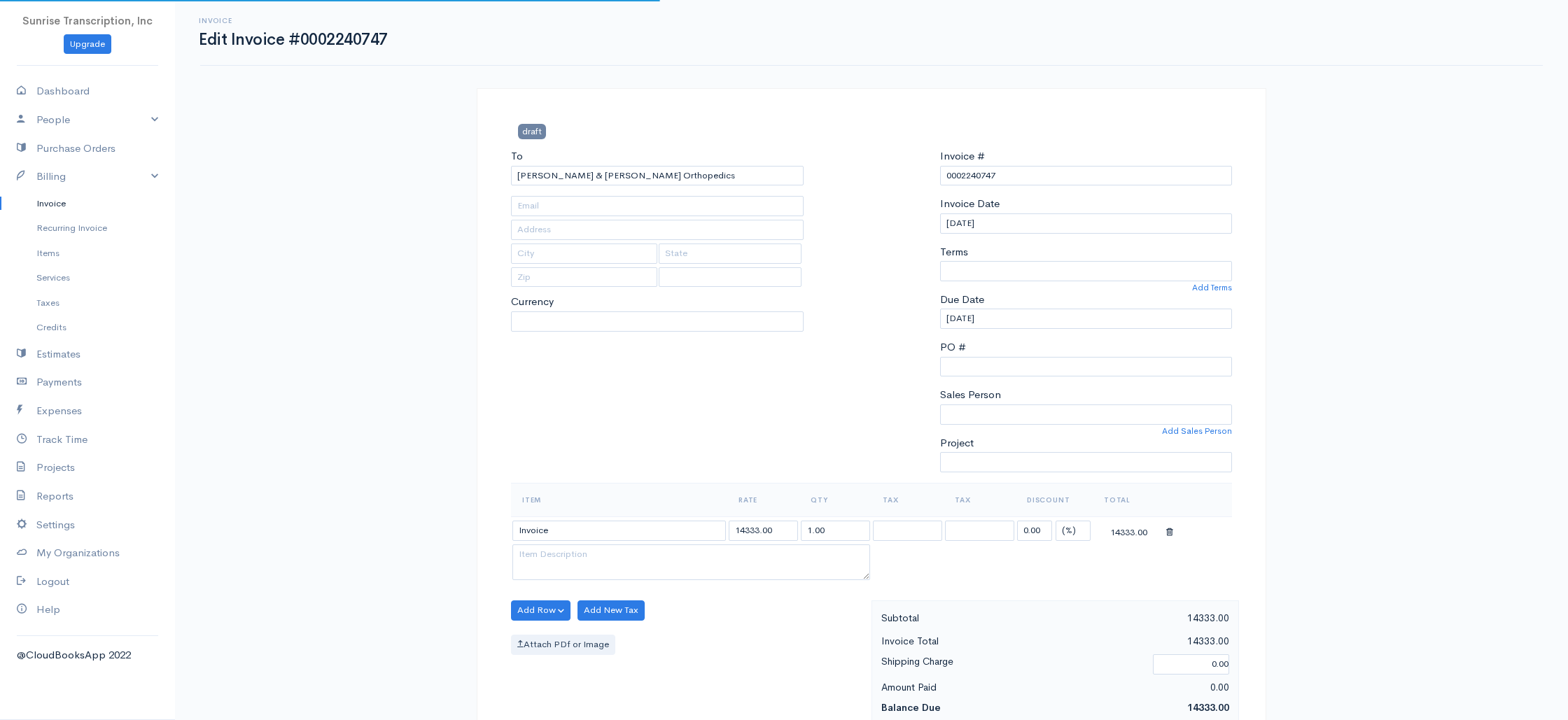
type input "dbrauer@bidmc.harvard.edu"
type input "1101 Beacon Street Suite 5W"
type input "Brookline"
type input "Massachusetts"
type input "02446-5587"
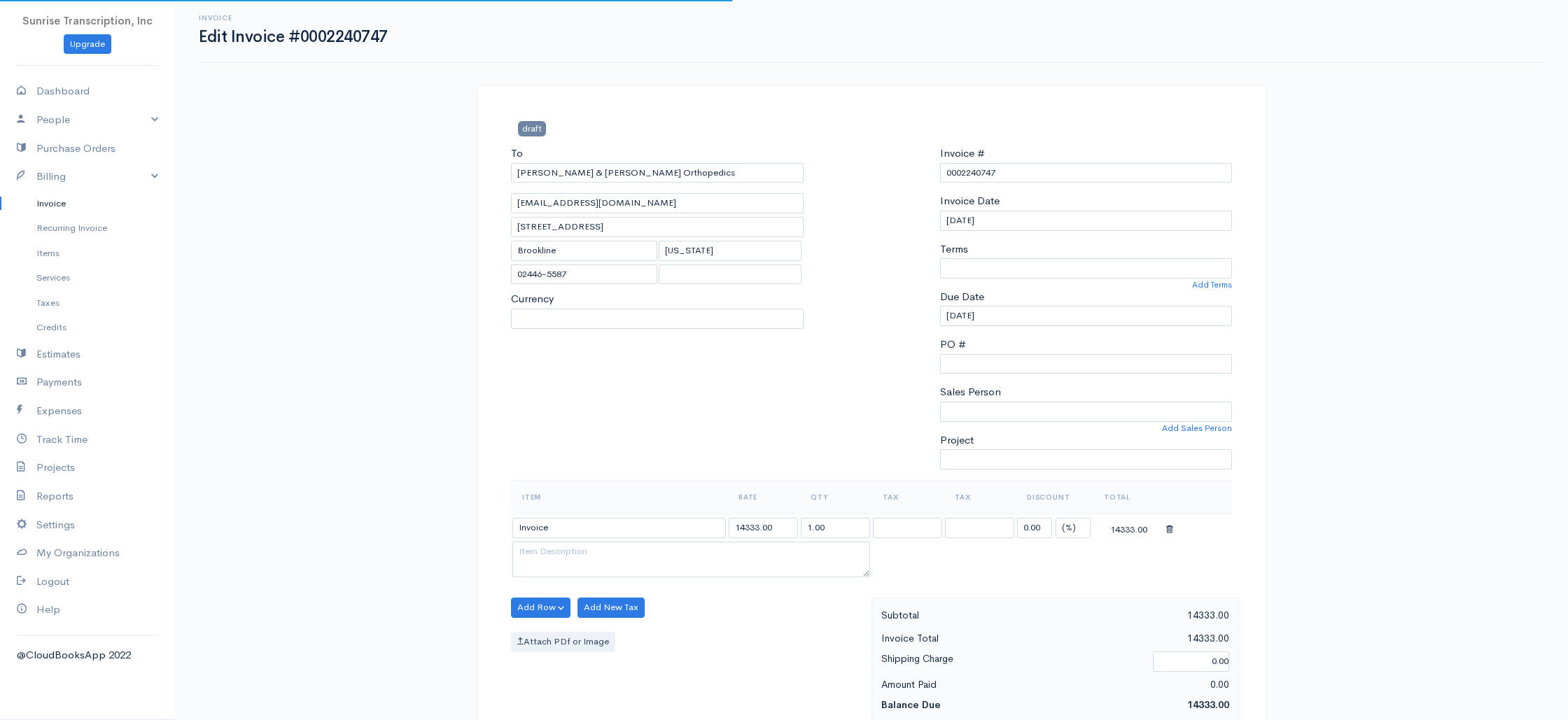
select select
select select "[GEOGRAPHIC_DATA]"
select select "USD"
select select "0"
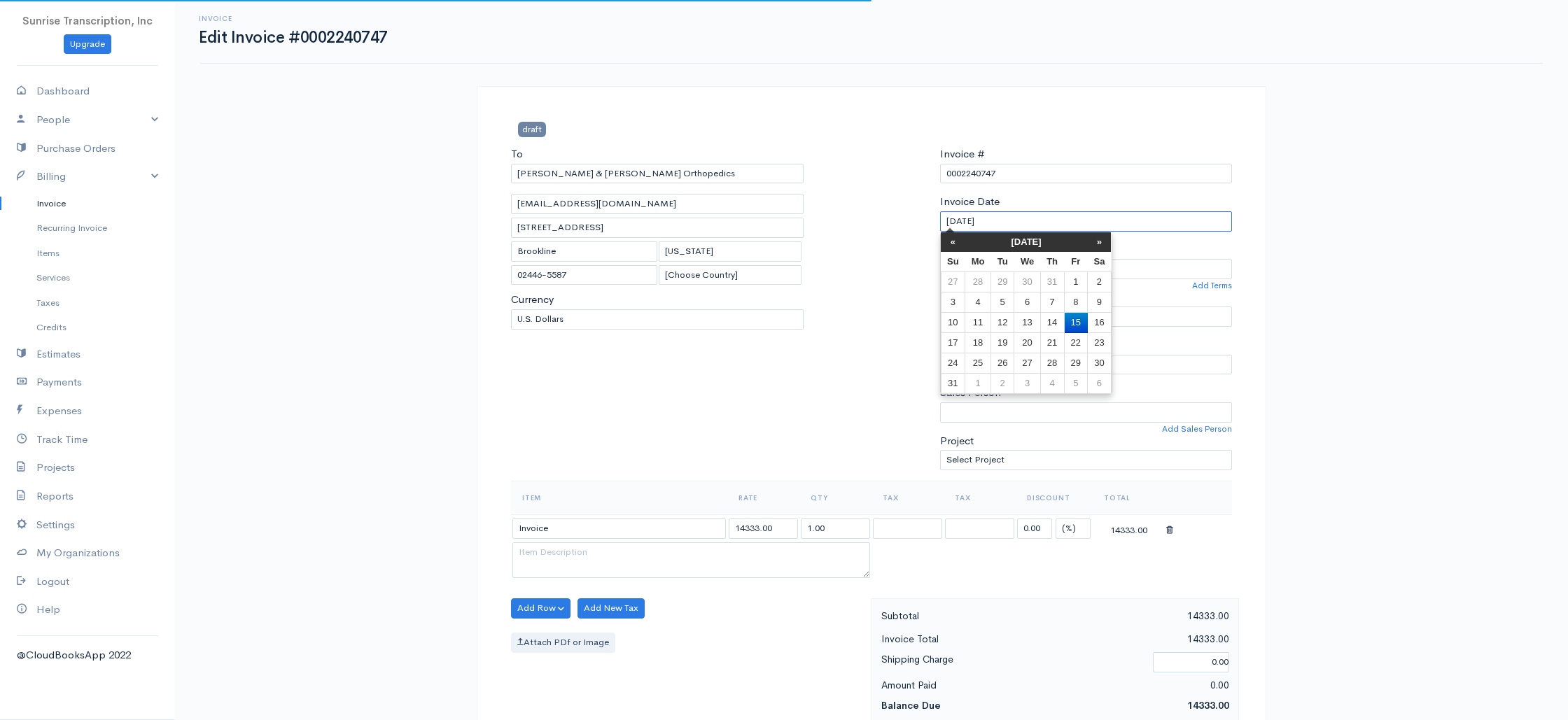
click at [997, 217] on input "08-15-2025" at bounding box center [1086, 222] width 292 height 21
click at [952, 235] on th "«" at bounding box center [953, 241] width 24 height 20
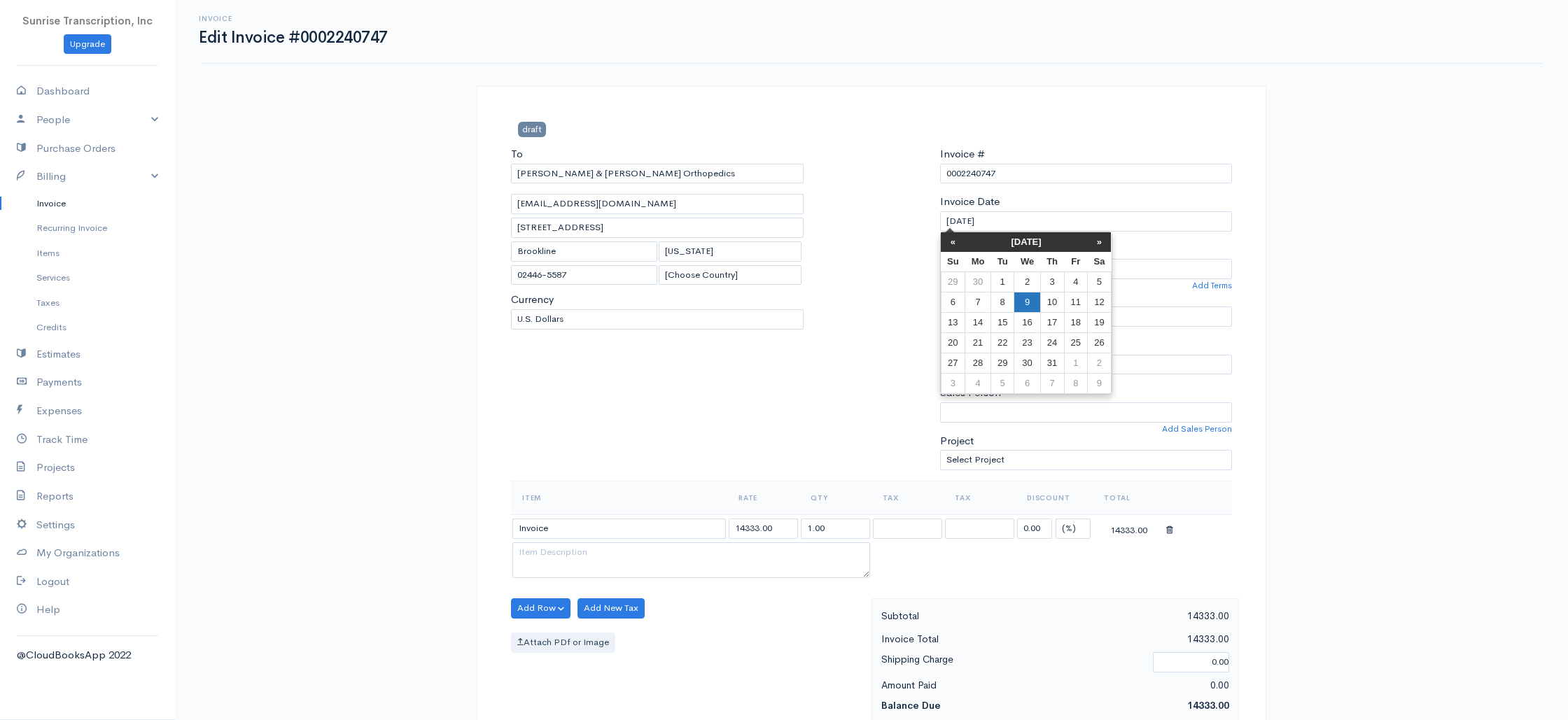
click at [1023, 308] on td "9" at bounding box center [1027, 302] width 26 height 21
type input "07-09-2025"
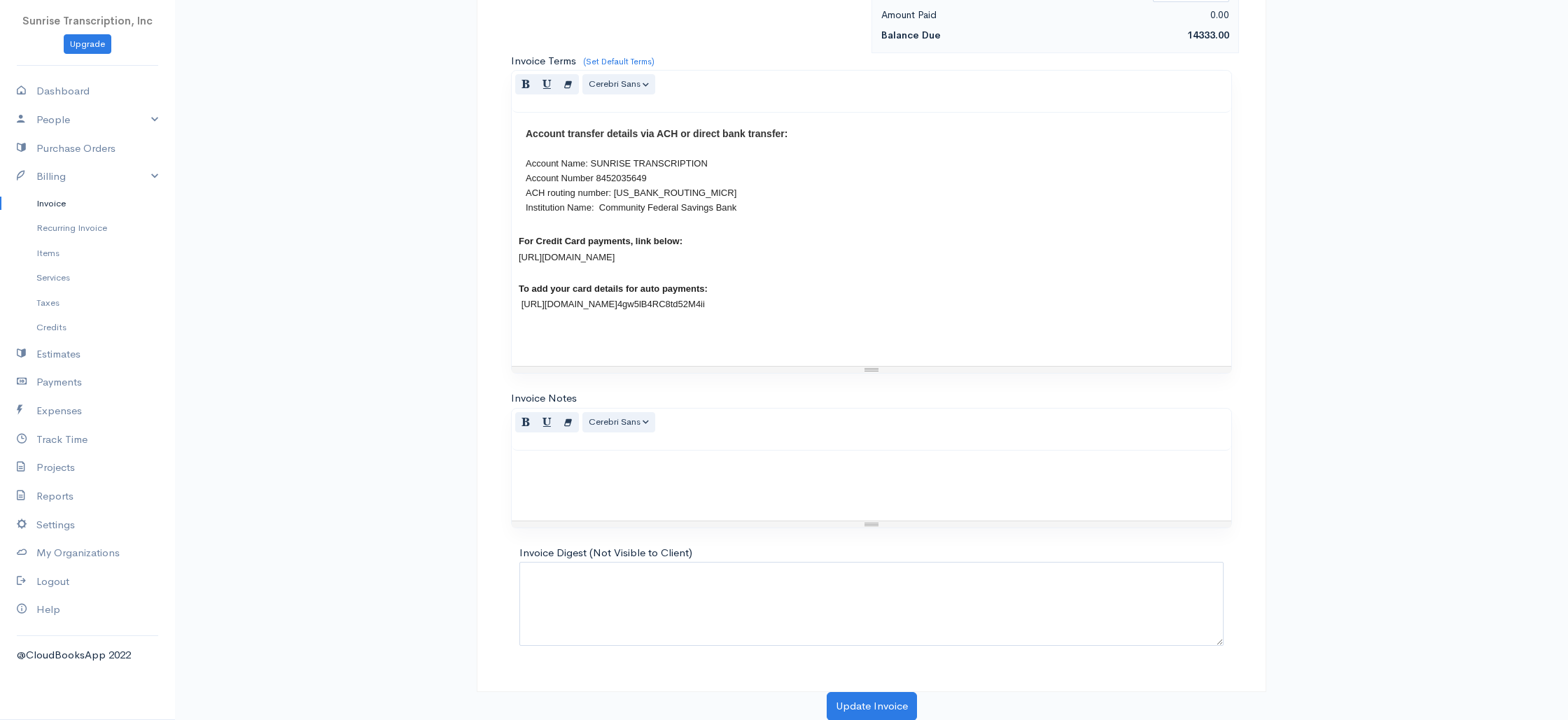
scroll to position [673, 0]
click at [891, 706] on button "Update Invoice" at bounding box center [872, 705] width 90 height 29
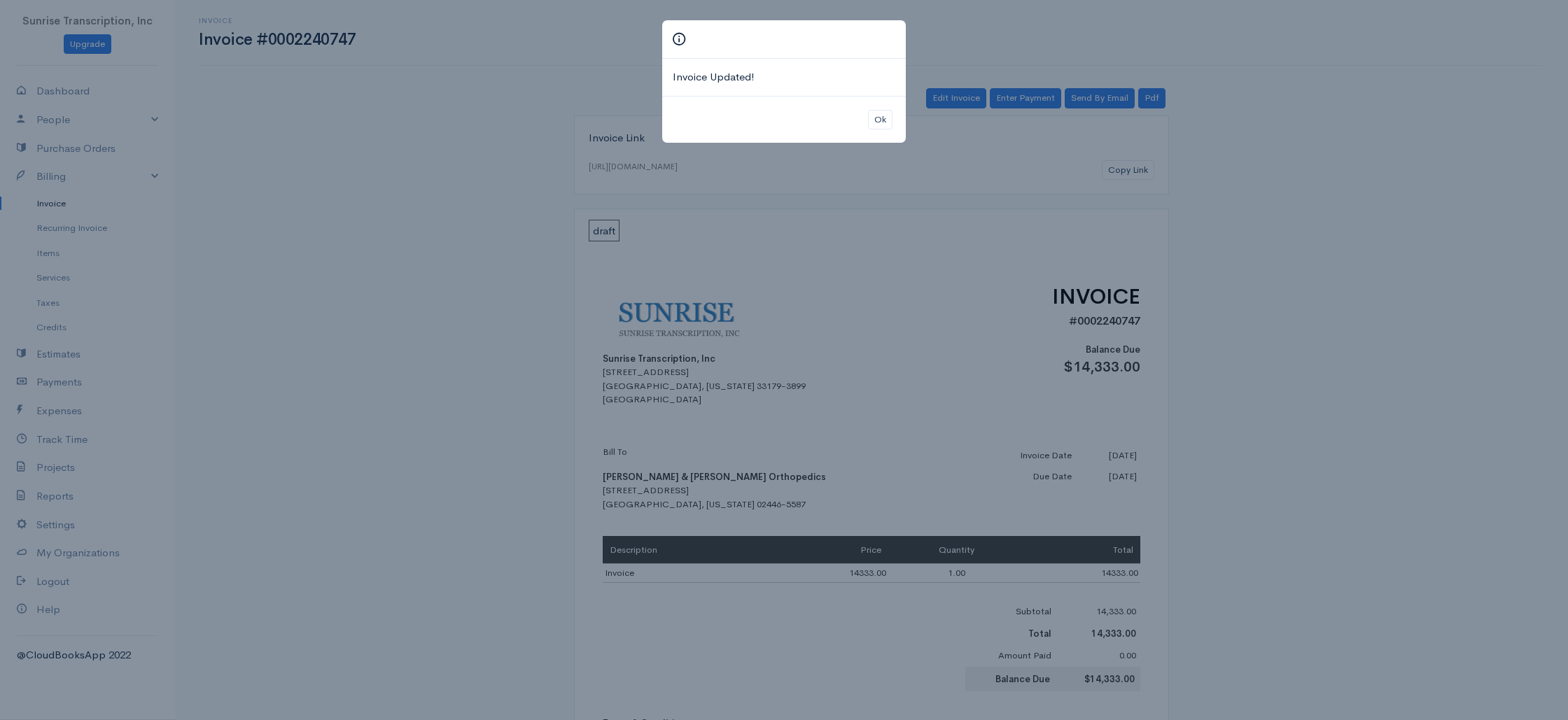
drag, startPoint x: 225, startPoint y: 404, endPoint x: 95, endPoint y: 429, distance: 132.4
click at [225, 404] on div "Invoice Updated! Ok" at bounding box center [784, 360] width 1568 height 720
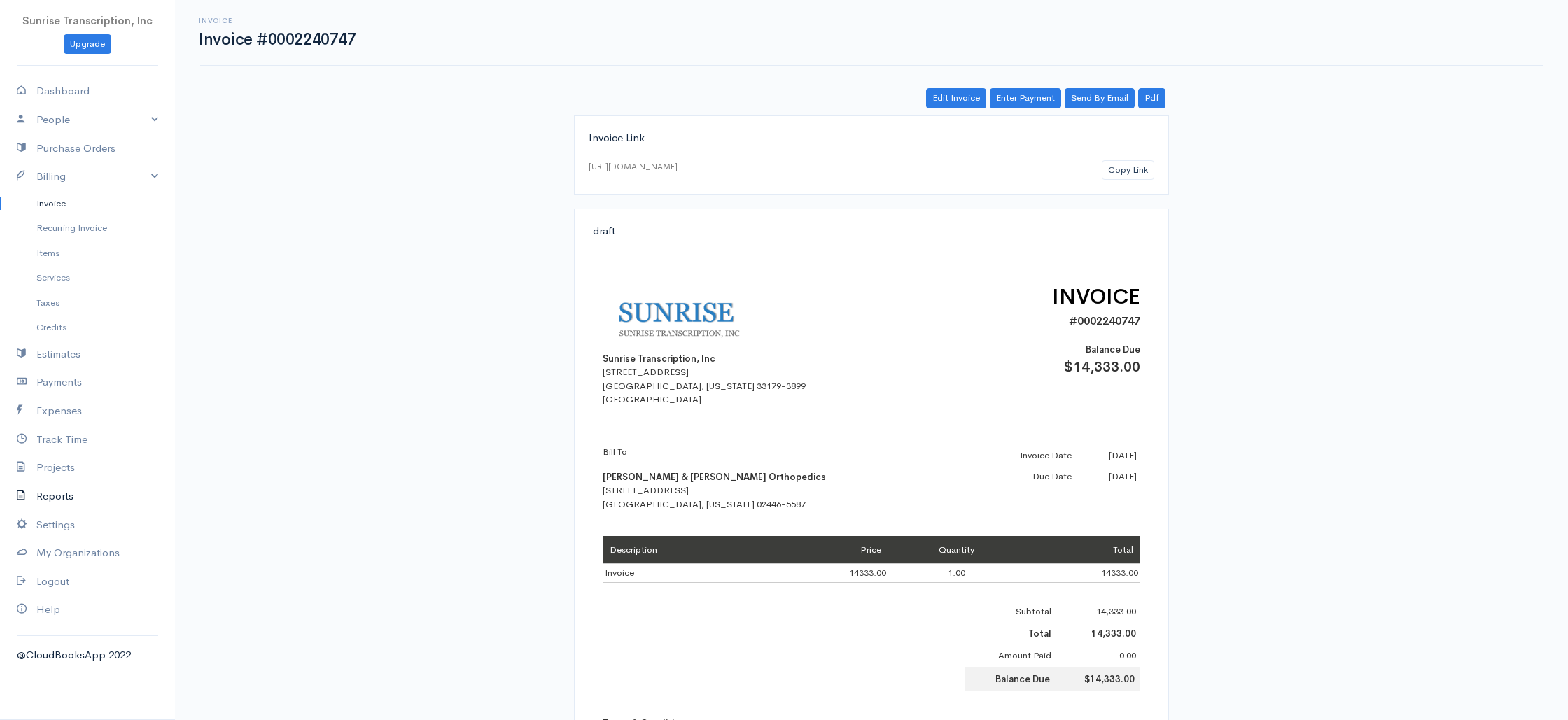
click at [48, 492] on link "Reports" at bounding box center [87, 496] width 175 height 29
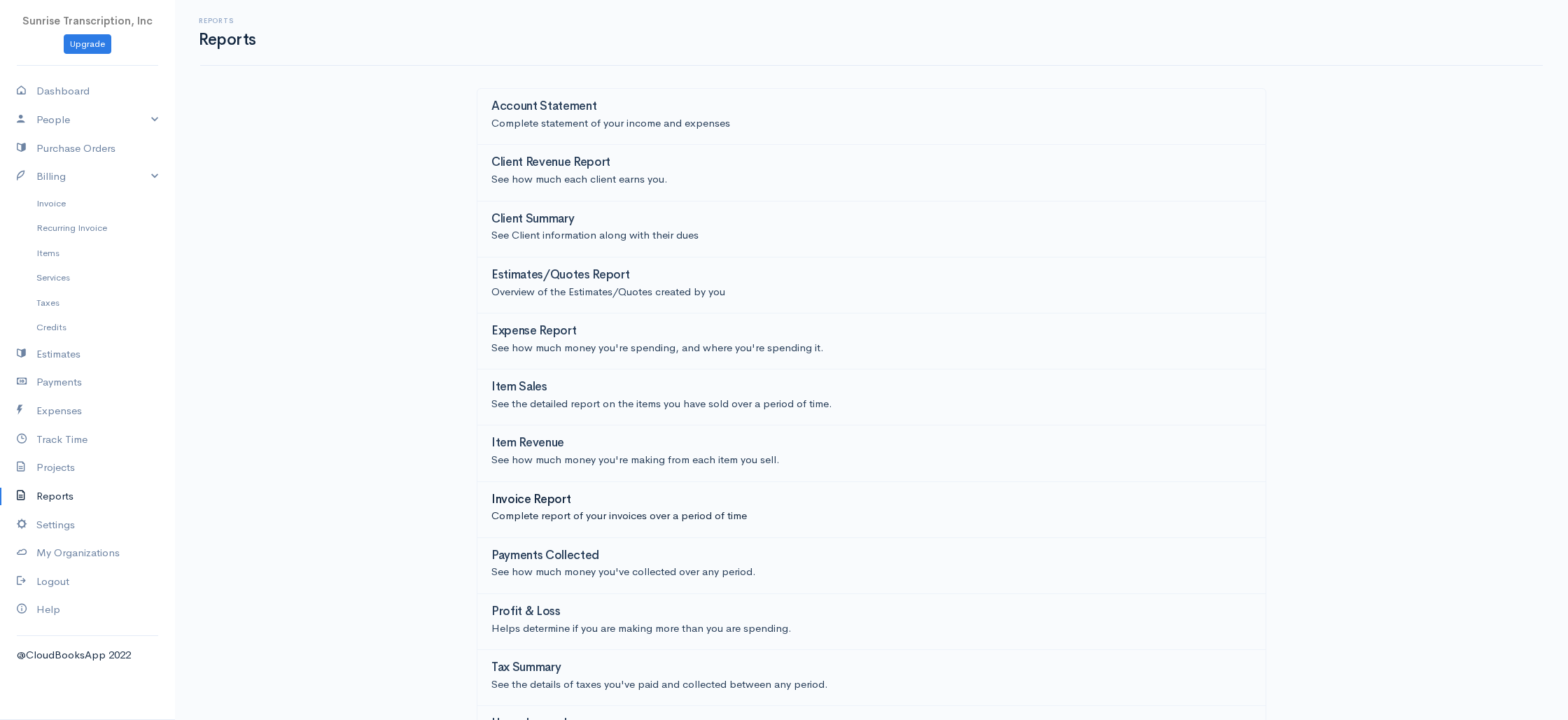
click at [558, 510] on p "Complete report of your invoices over a period of time" at bounding box center [871, 516] width 760 height 16
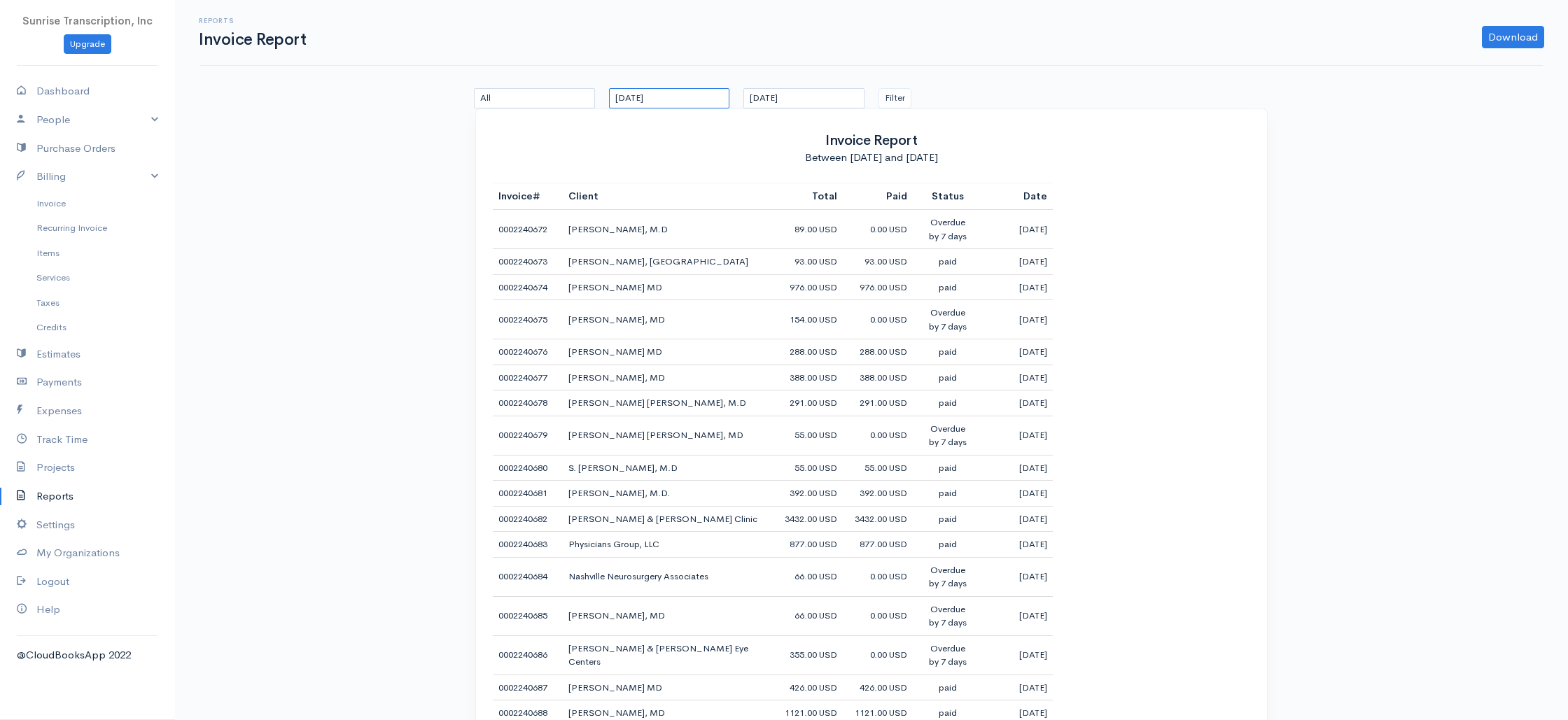
click at [643, 103] on input "07-16-2025" at bounding box center [669, 98] width 121 height 21
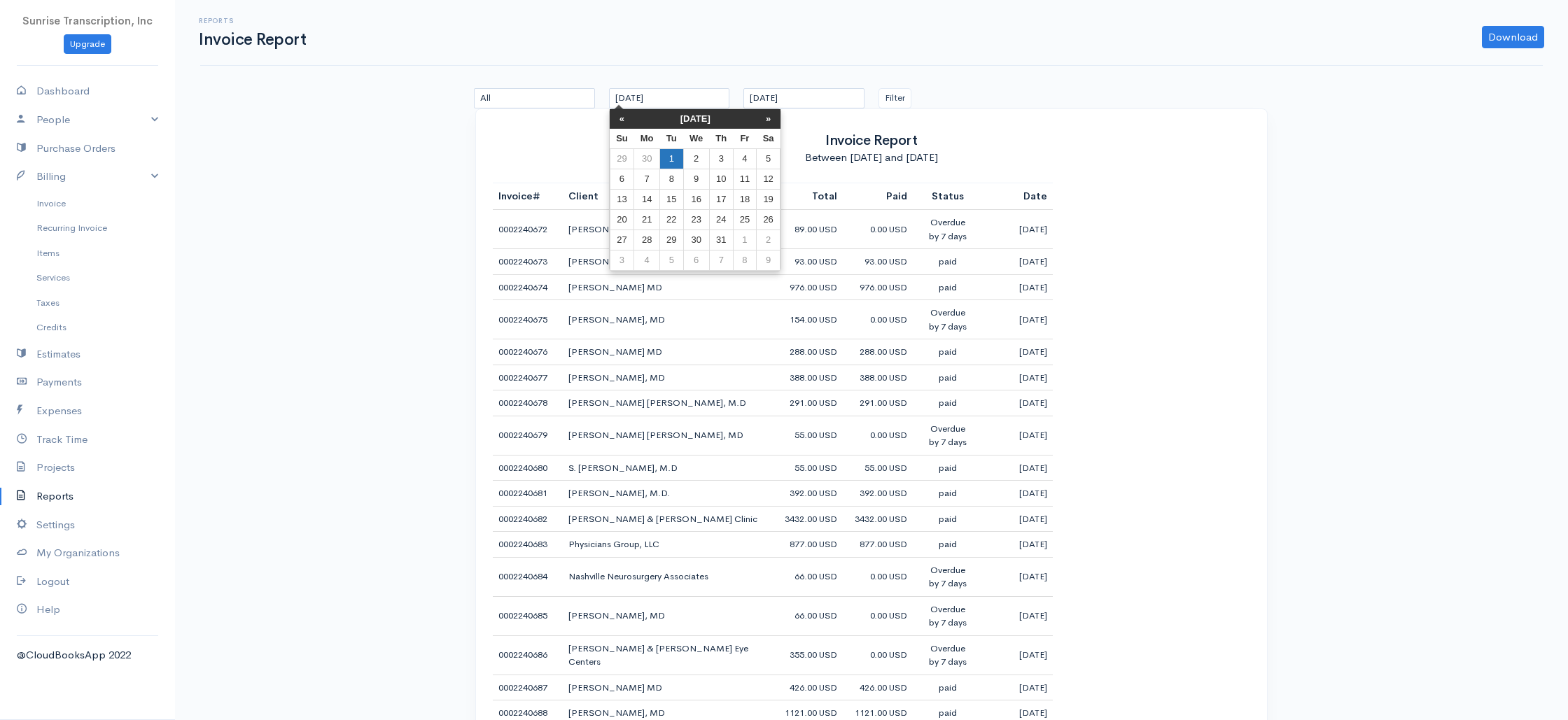
click at [676, 163] on td "1" at bounding box center [671, 159] width 23 height 21
type input "07-01-2025"
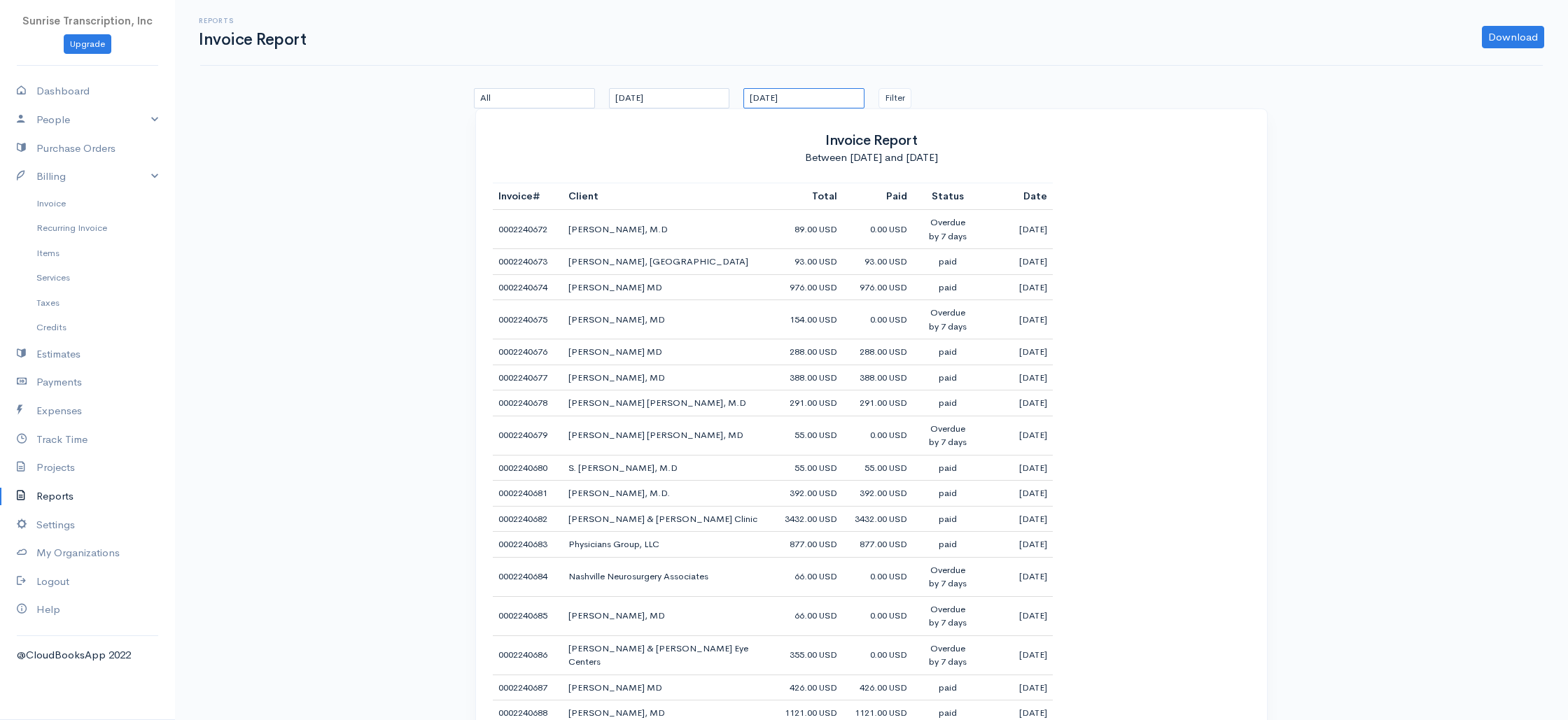
click at [762, 103] on input "08-15-2025" at bounding box center [803, 98] width 121 height 21
drag, startPoint x: 756, startPoint y: 117, endPoint x: 753, endPoint y: 137, distance: 20.2
click at [756, 117] on th "«" at bounding box center [756, 119] width 24 height 20
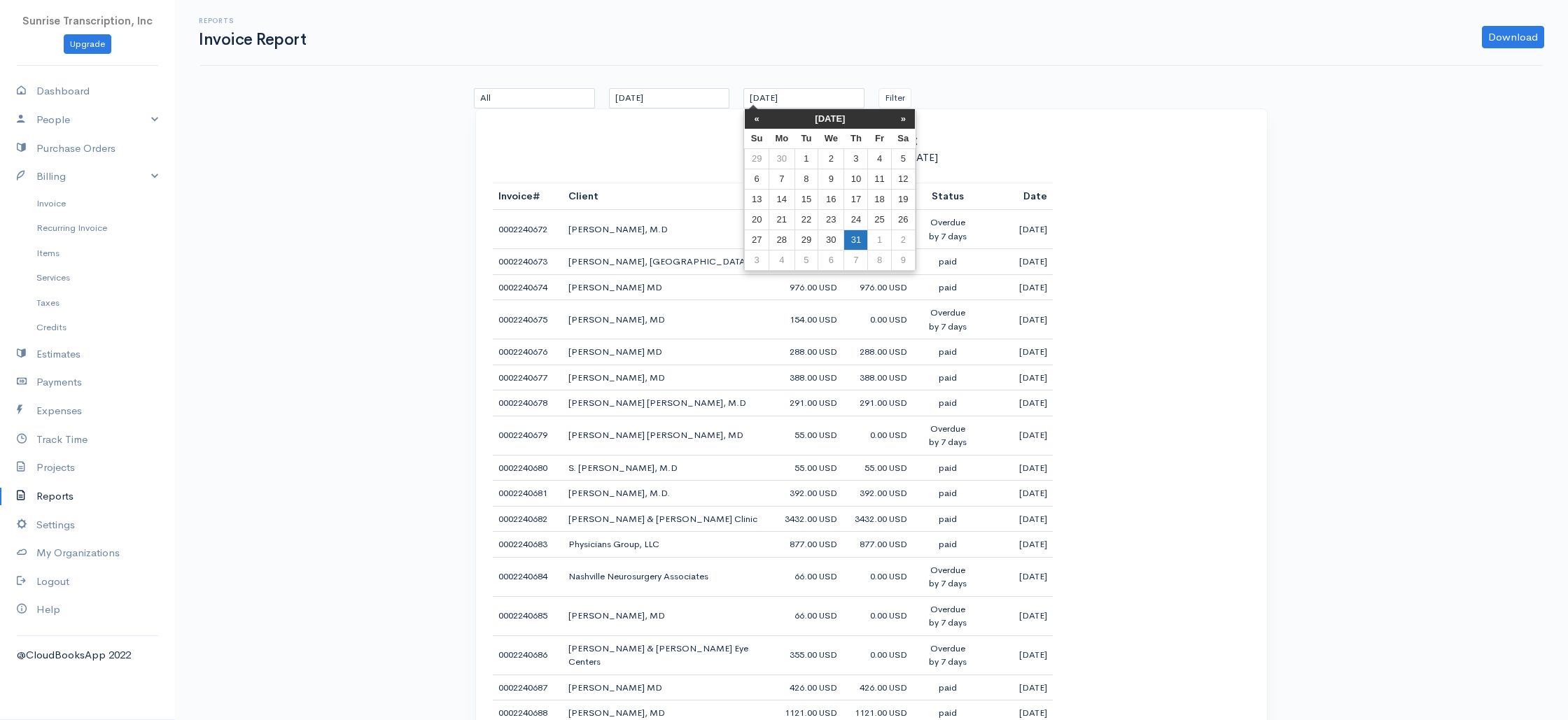
click at [859, 239] on td "31" at bounding box center [856, 241] width 24 height 21
type input "07-31-2025"
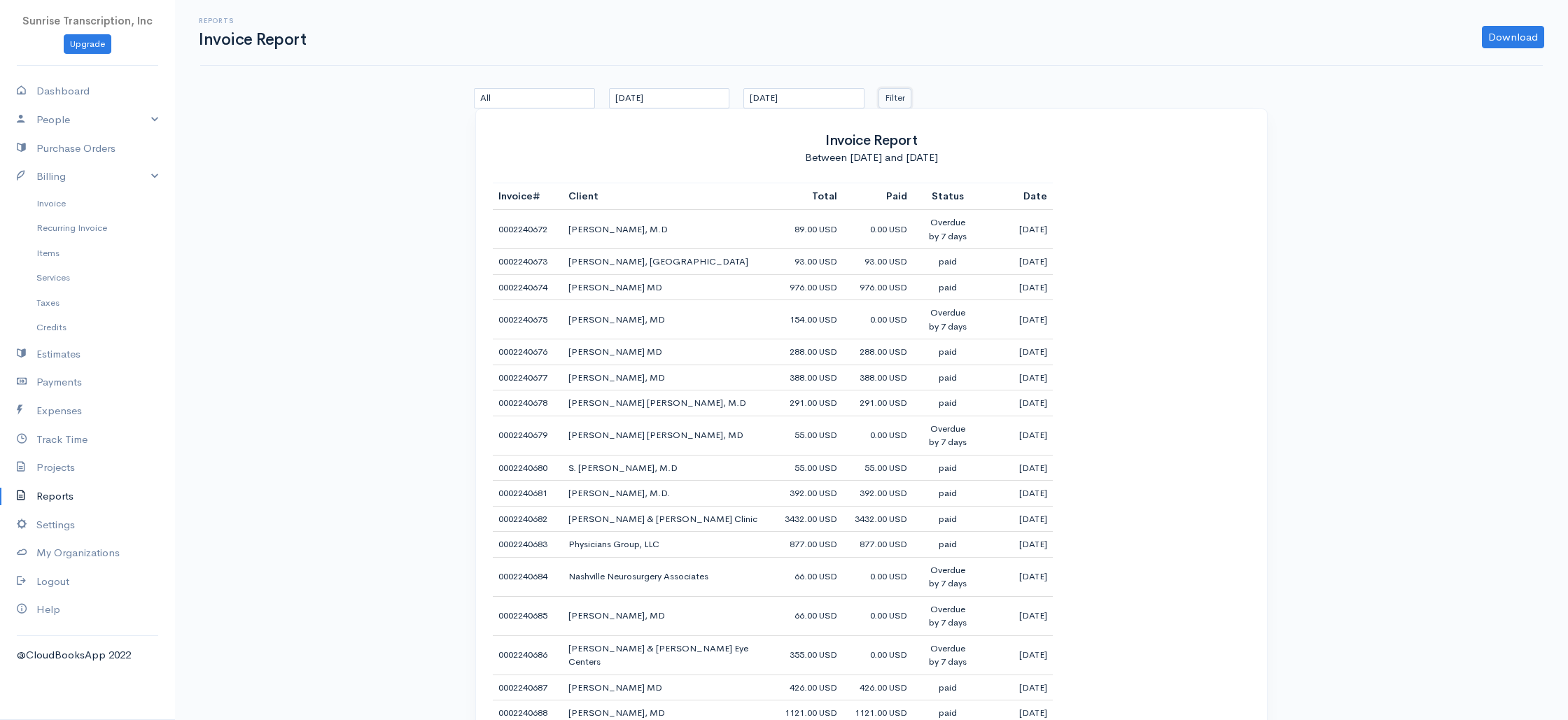
click at [905, 100] on button "Filter" at bounding box center [895, 98] width 33 height 21
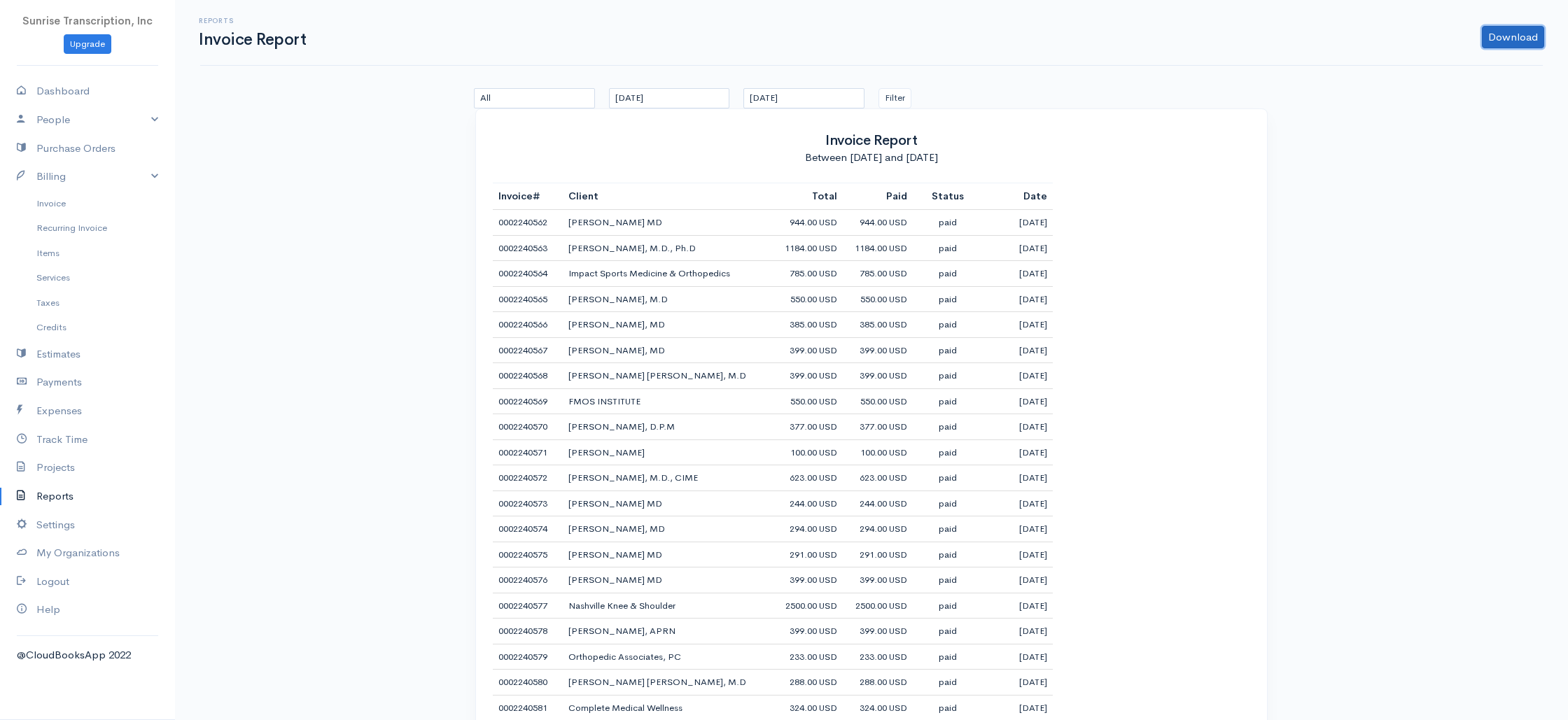
click at [1520, 40] on link "Download" at bounding box center [1513, 37] width 62 height 23
click at [1457, 66] on link "PDF" at bounding box center [1486, 66] width 111 height 24
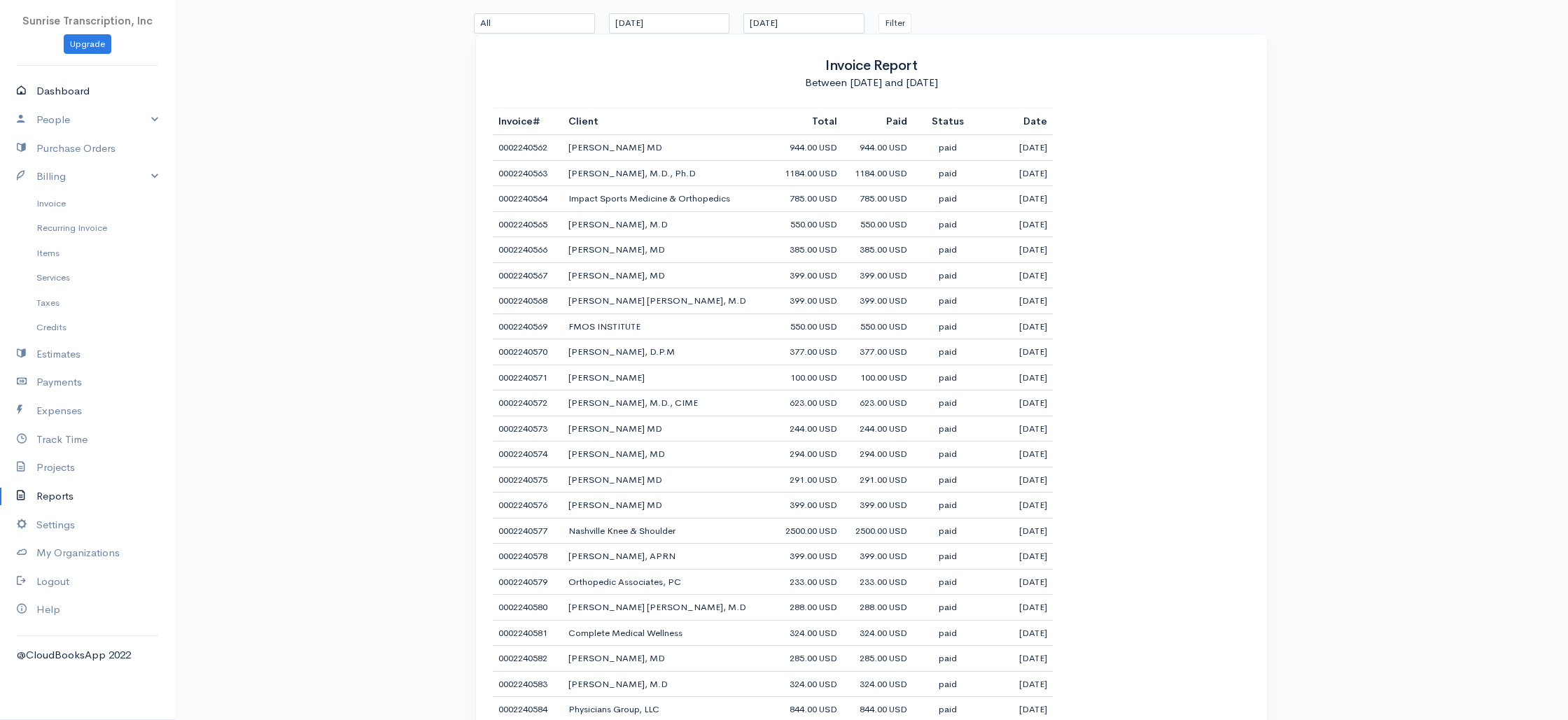
click at [142, 91] on link "Dashboard" at bounding box center [87, 91] width 175 height 29
select select "365"
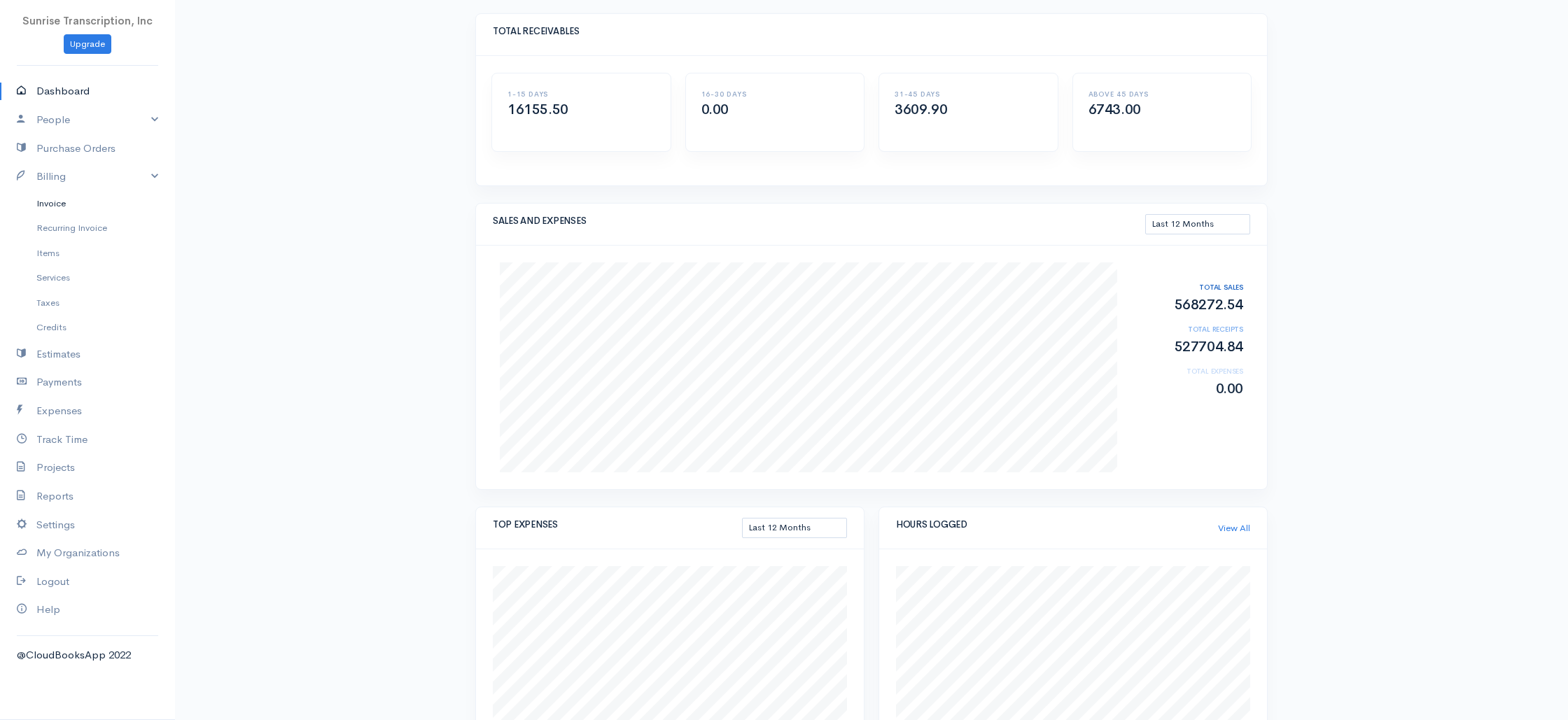
click at [64, 207] on link "Invoice" at bounding box center [87, 203] width 175 height 25
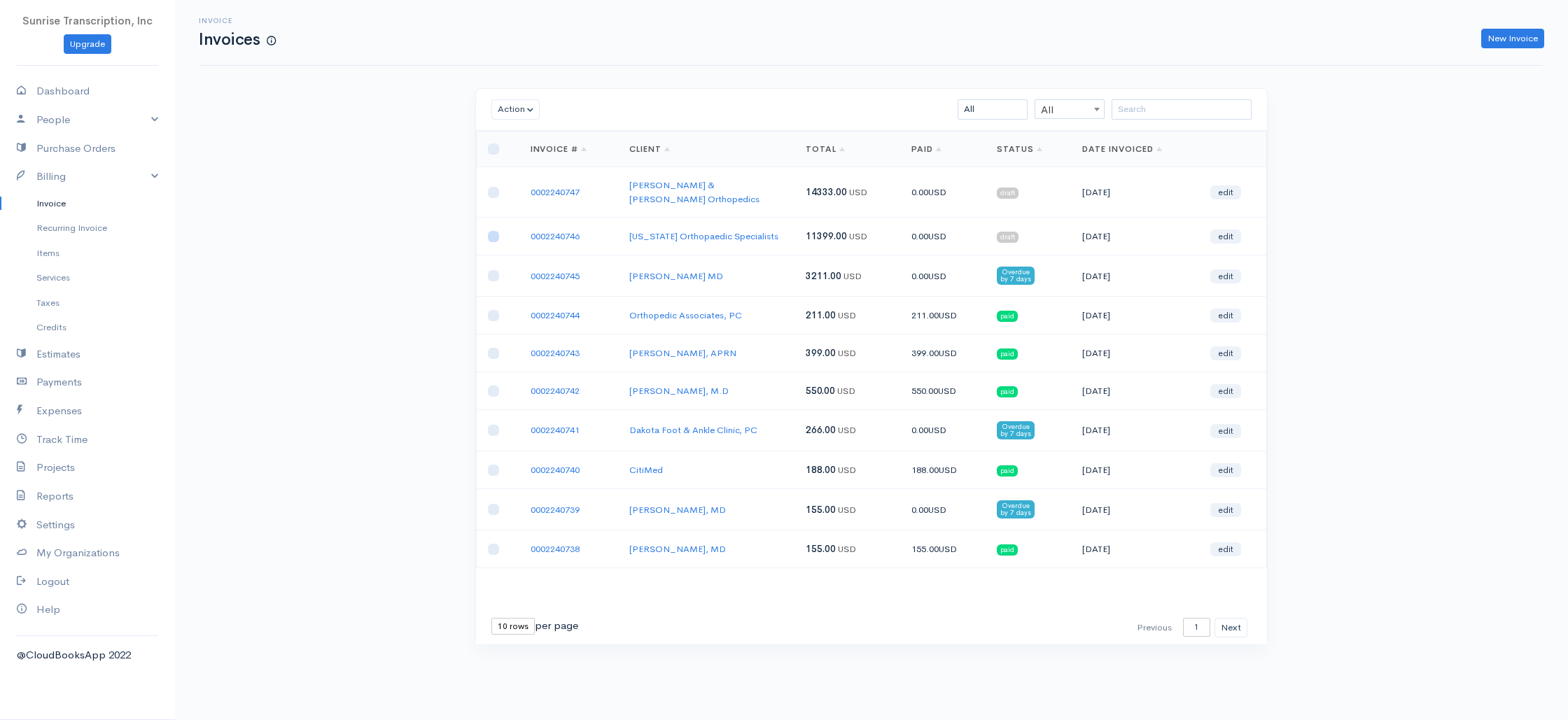
click at [488, 231] on input "checkbox" at bounding box center [493, 236] width 11 height 11
checkbox input "true"
drag, startPoint x: 491, startPoint y: 189, endPoint x: 496, endPoint y: 163, distance: 26.5
click at [491, 189] on input "checkbox" at bounding box center [493, 192] width 11 height 11
checkbox input "true"
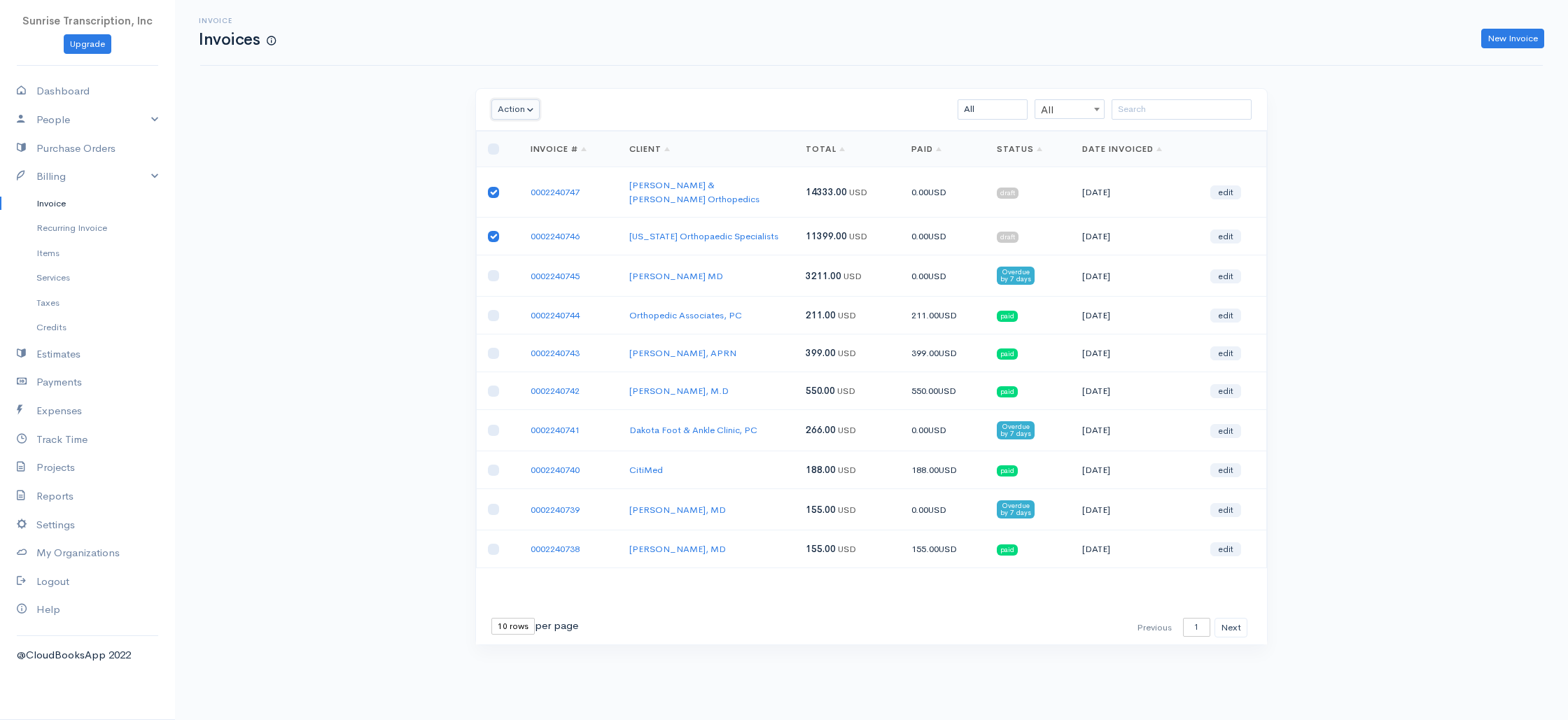
drag, startPoint x: 508, startPoint y: 104, endPoint x: 511, endPoint y: 134, distance: 30.1
click at [507, 104] on button "Action" at bounding box center [516, 109] width 48 height 21
click at [526, 167] on link "Delete" at bounding box center [547, 162] width 111 height 24
